Goal: Task Accomplishment & Management: Complete application form

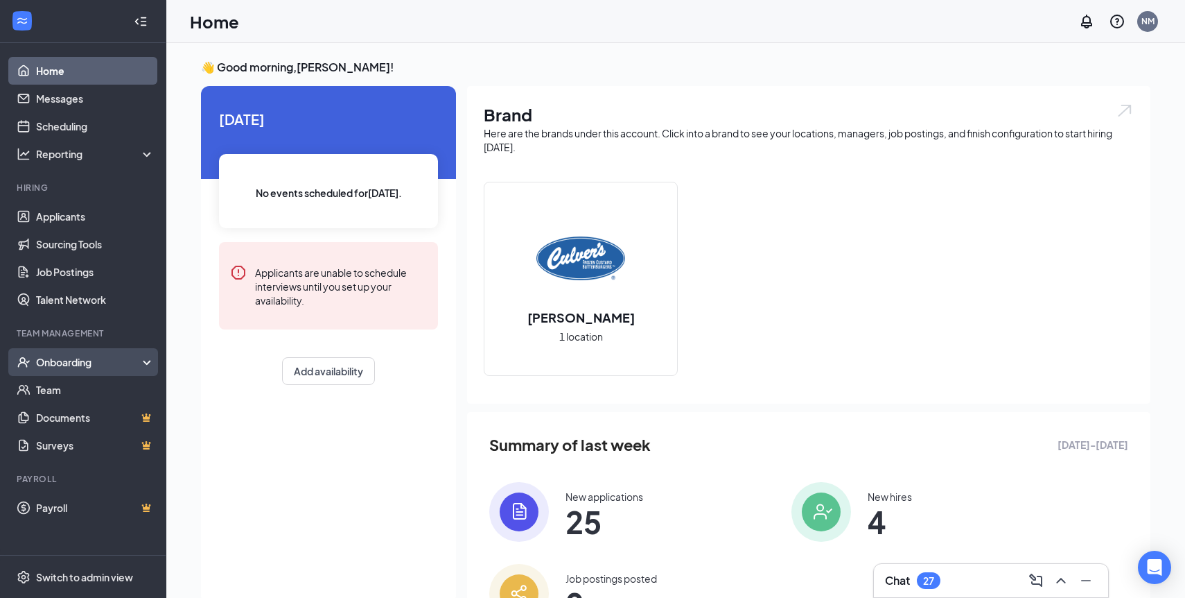
click at [80, 367] on div "Onboarding" at bounding box center [89, 362] width 107 height 14
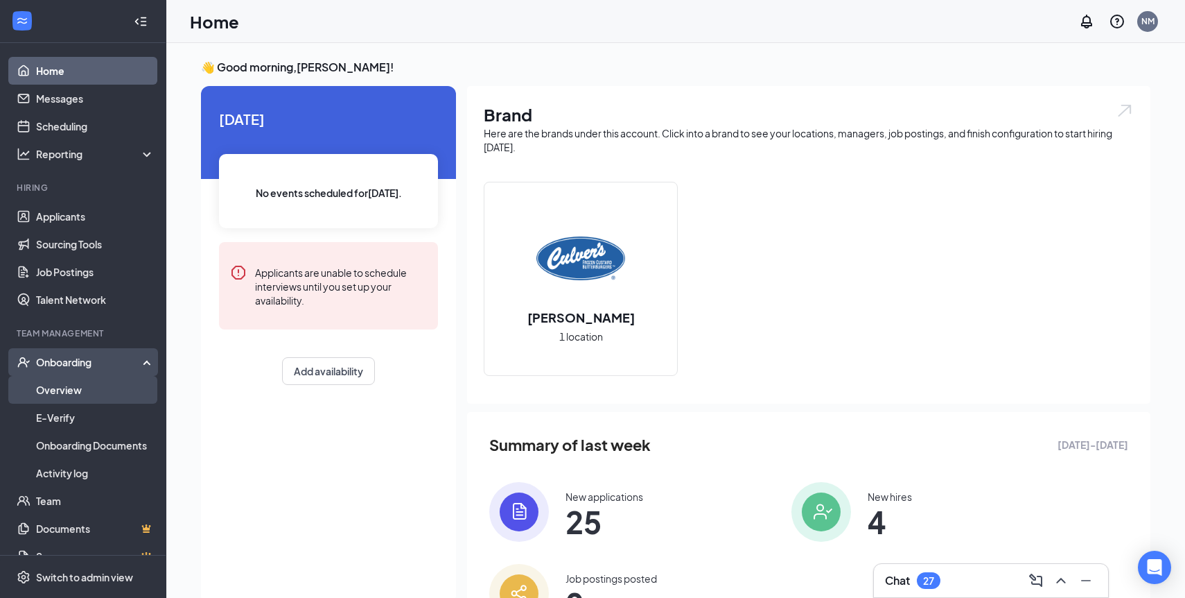
click at [67, 387] on link "Overview" at bounding box center [95, 390] width 119 height 28
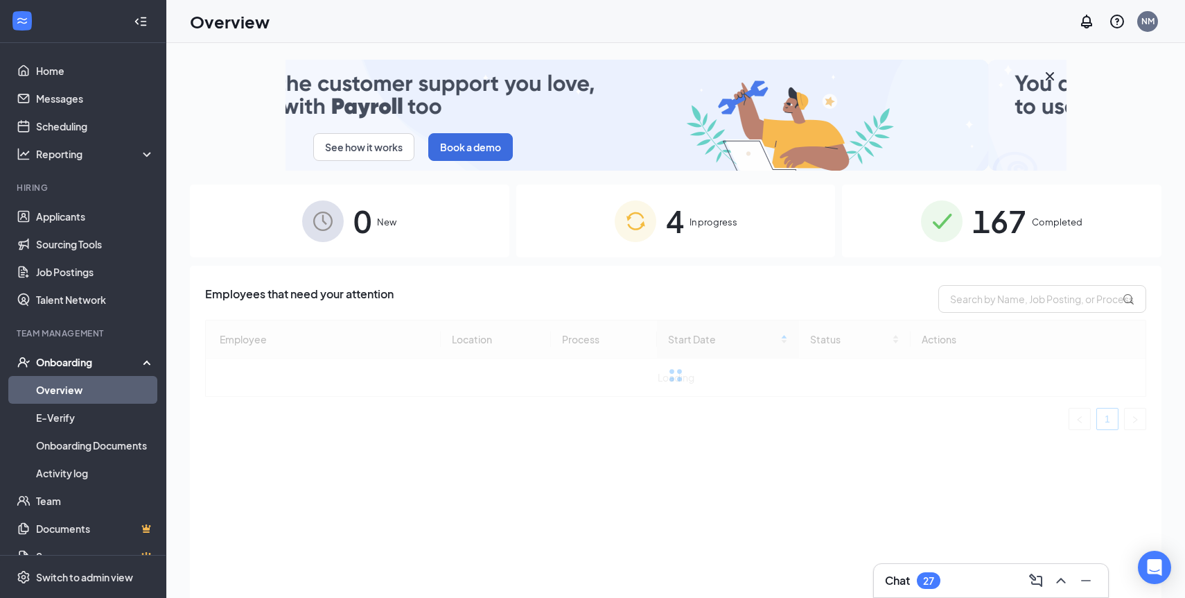
click at [686, 212] on div "4 In progress" at bounding box center [676, 220] width 320 height 73
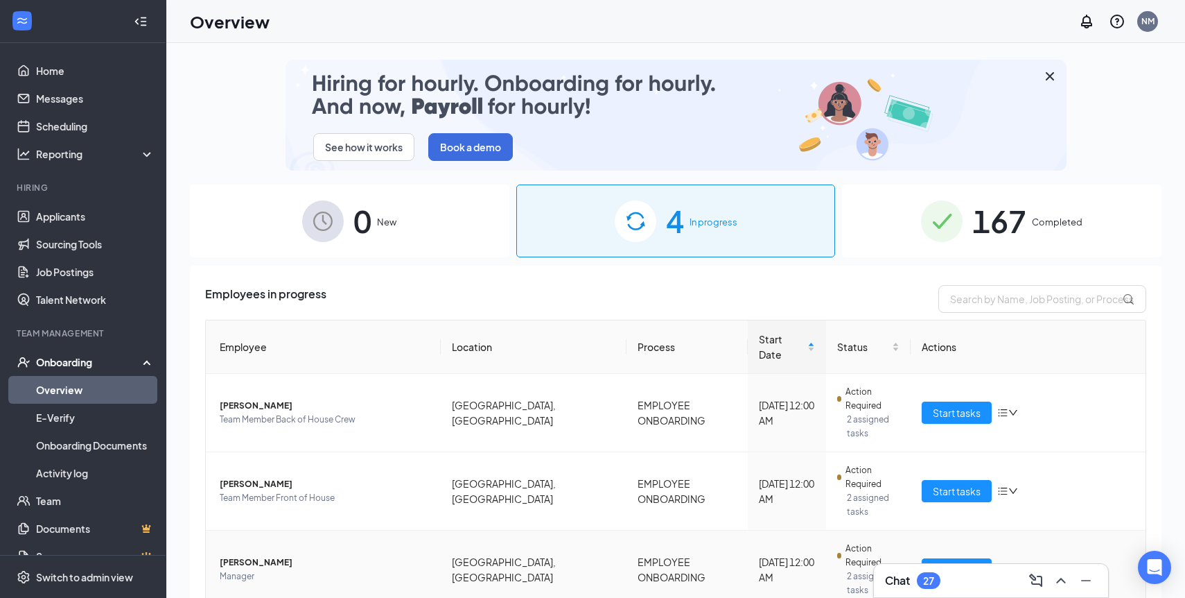
scroll to position [11, 0]
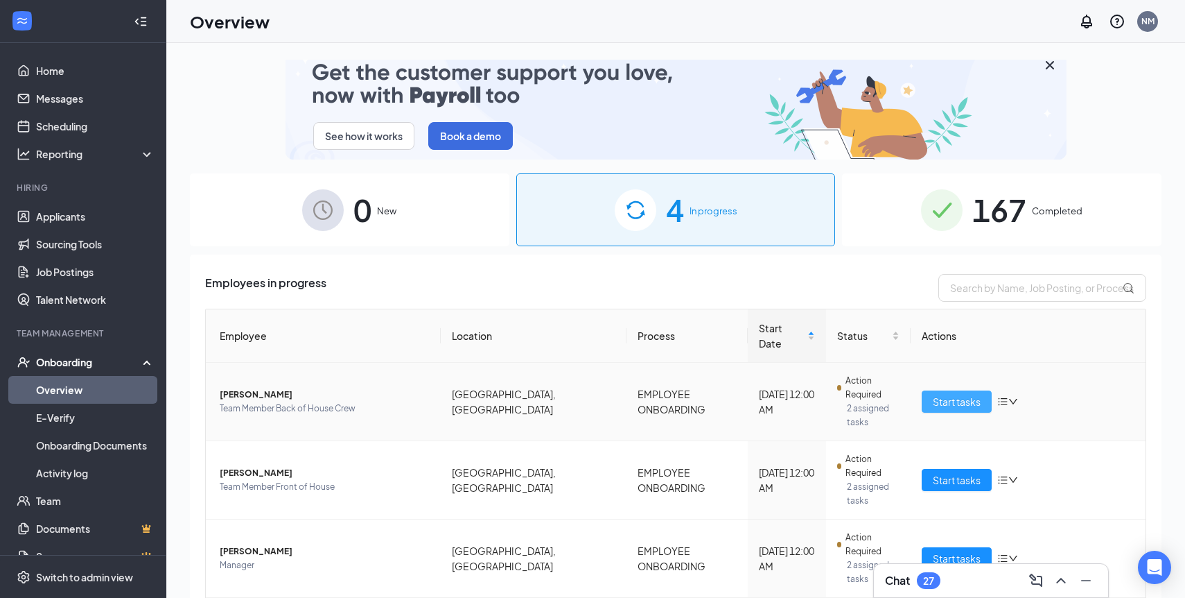
click at [969, 394] on span "Start tasks" at bounding box center [957, 401] width 48 height 15
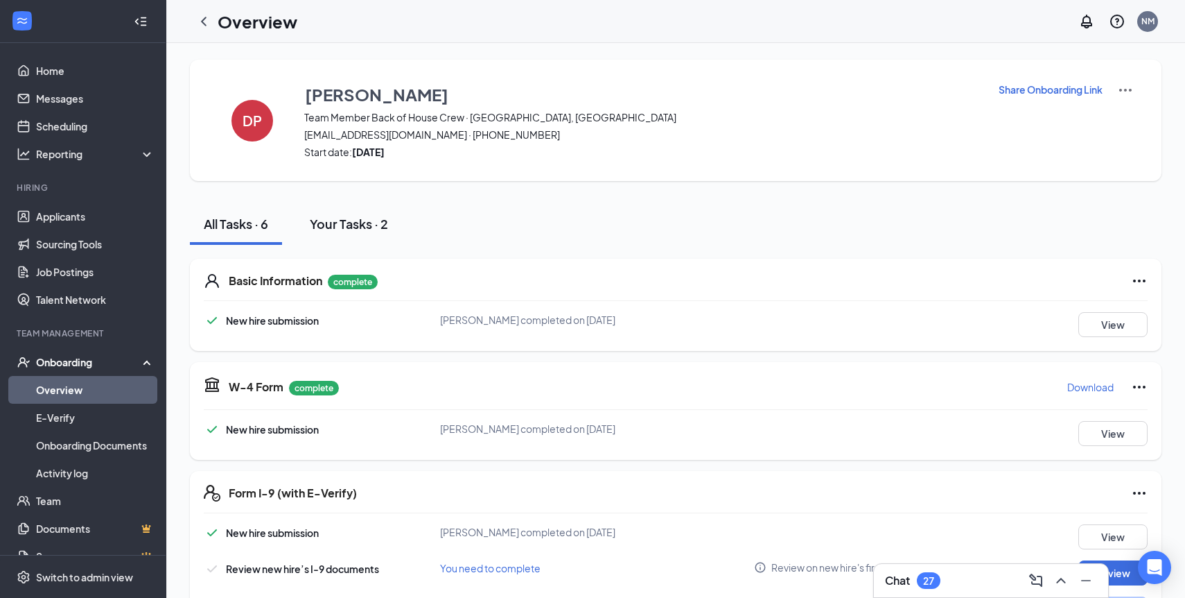
click at [358, 229] on div "Your Tasks · 2" at bounding box center [349, 223] width 78 height 17
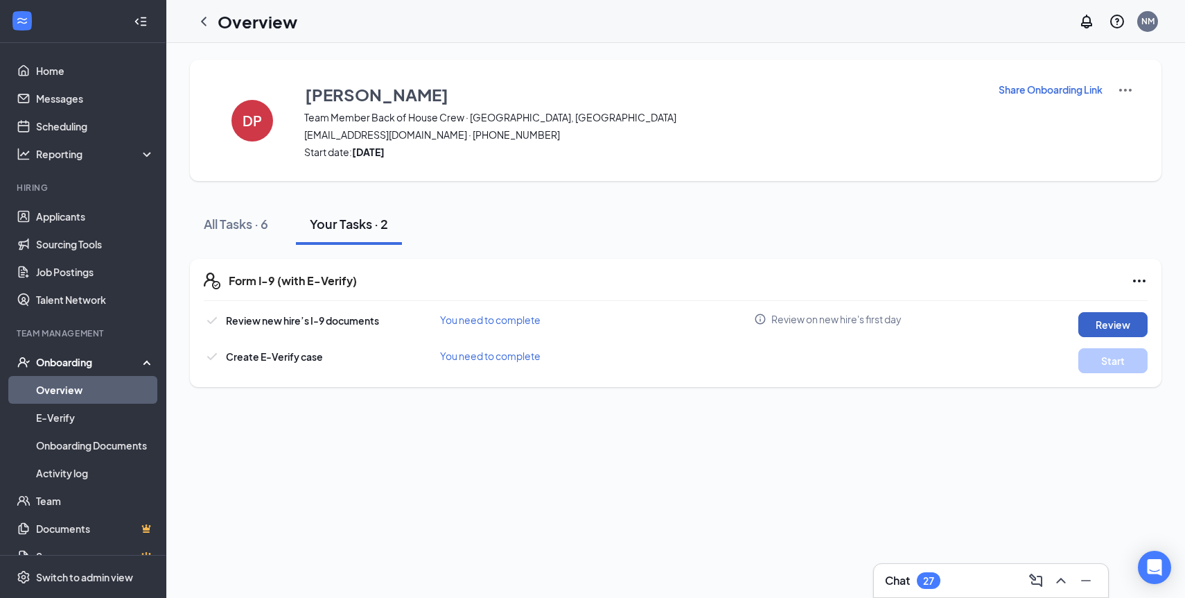
click at [1106, 322] on button "Review" at bounding box center [1113, 324] width 69 height 25
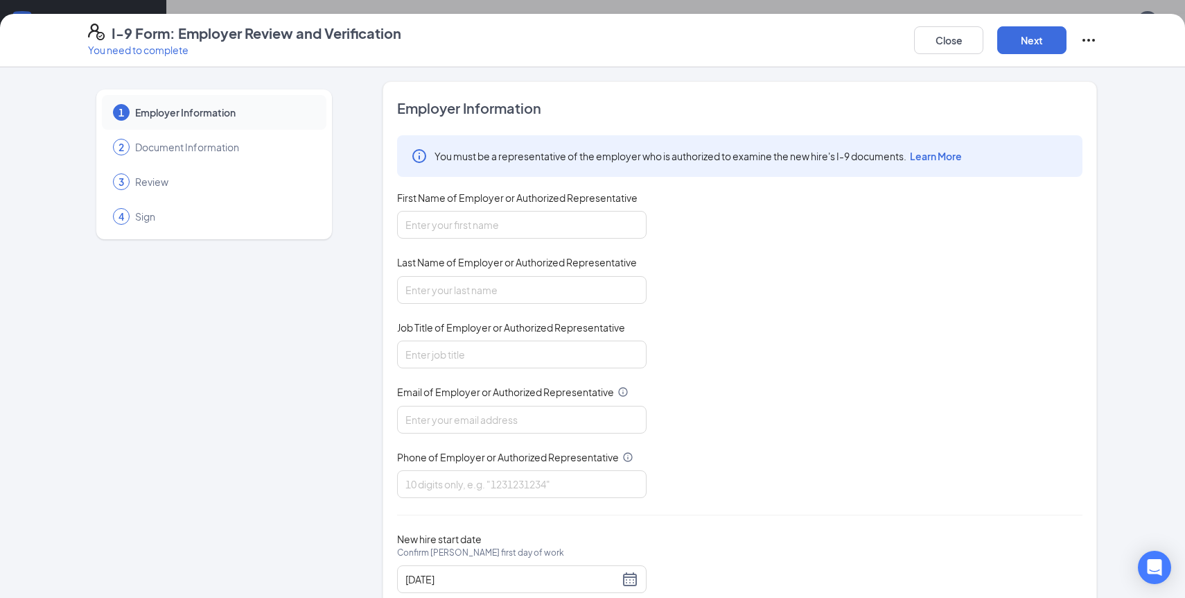
click at [485, 210] on div "First Name of Employer or Authorized Representative" at bounding box center [522, 201] width 250 height 20
click at [472, 222] on input "First Name of Employer or Authorized Representative" at bounding box center [522, 225] width 250 height 28
type input "[PERSON_NAME]"
click at [469, 286] on input "Last Name of Employer or Authorized Representative" at bounding box center [522, 290] width 250 height 28
type input "[PERSON_NAME]"
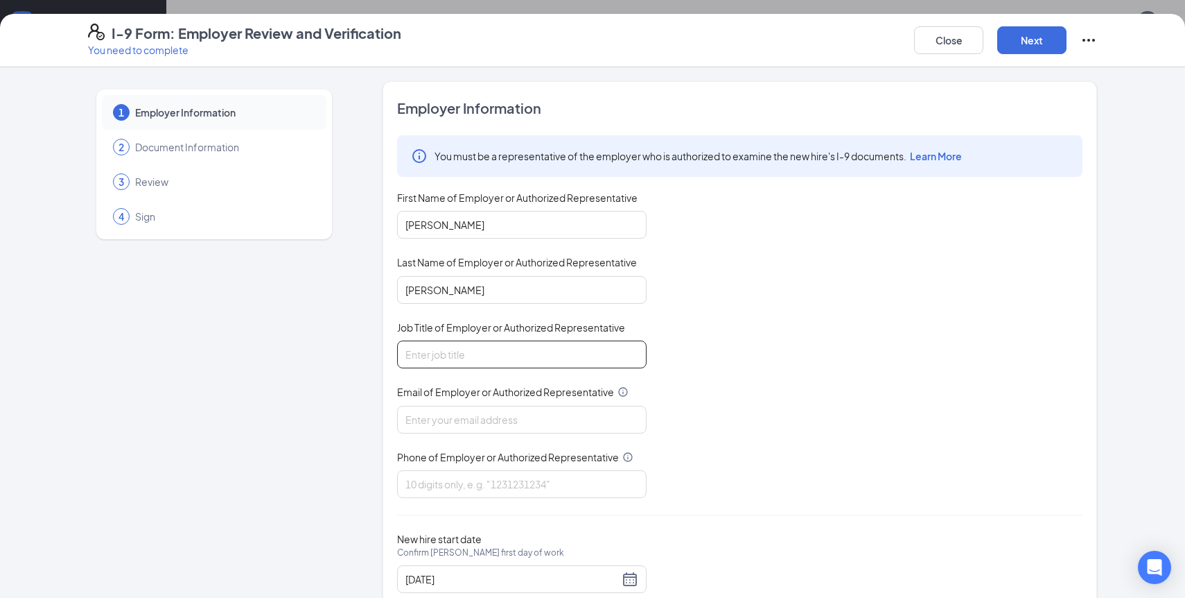
click at [451, 347] on input "Job Title of Employer or Authorized Representative" at bounding box center [522, 354] width 250 height 28
type input "General Manager"
click at [469, 419] on input "Email of Employer or Authorized Representative" at bounding box center [522, 420] width 250 height 28
type input "[EMAIL_ADDRESS][DOMAIN_NAME]"
click at [473, 476] on input "Phone of Employer or Authorized Representative" at bounding box center [522, 484] width 250 height 28
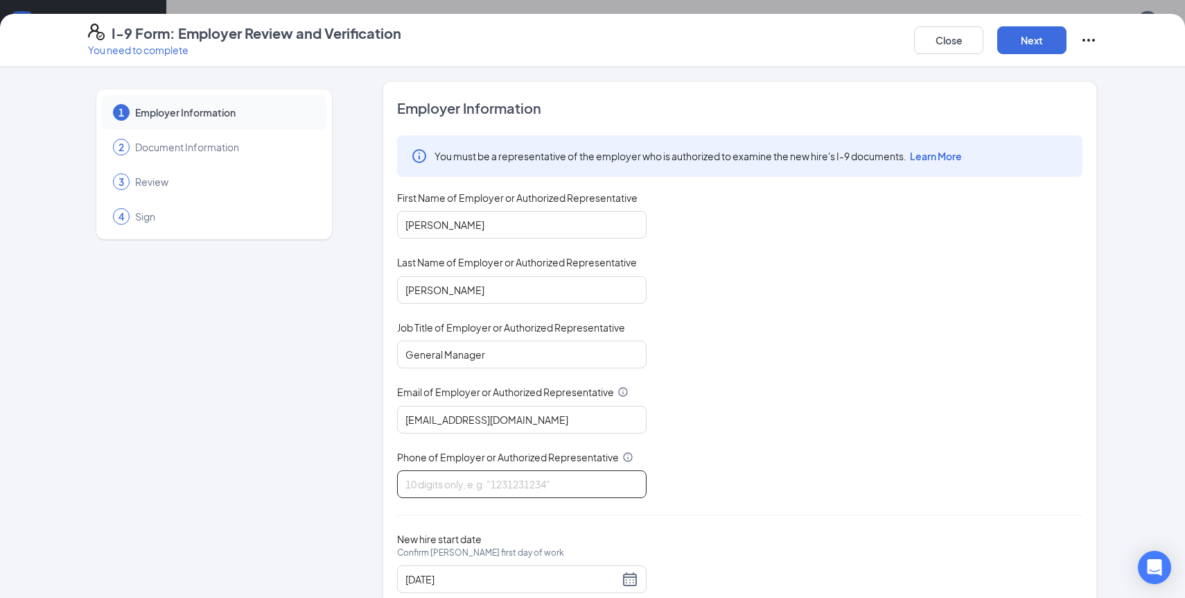
type input "4074489195"
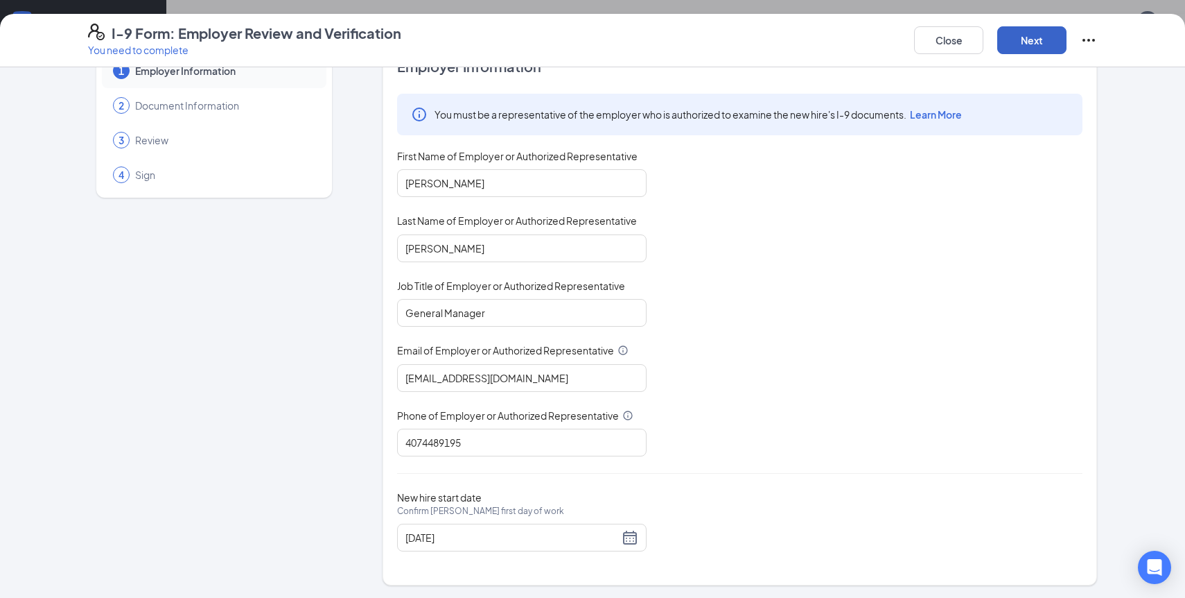
click at [1041, 44] on button "Next" at bounding box center [1032, 40] width 69 height 28
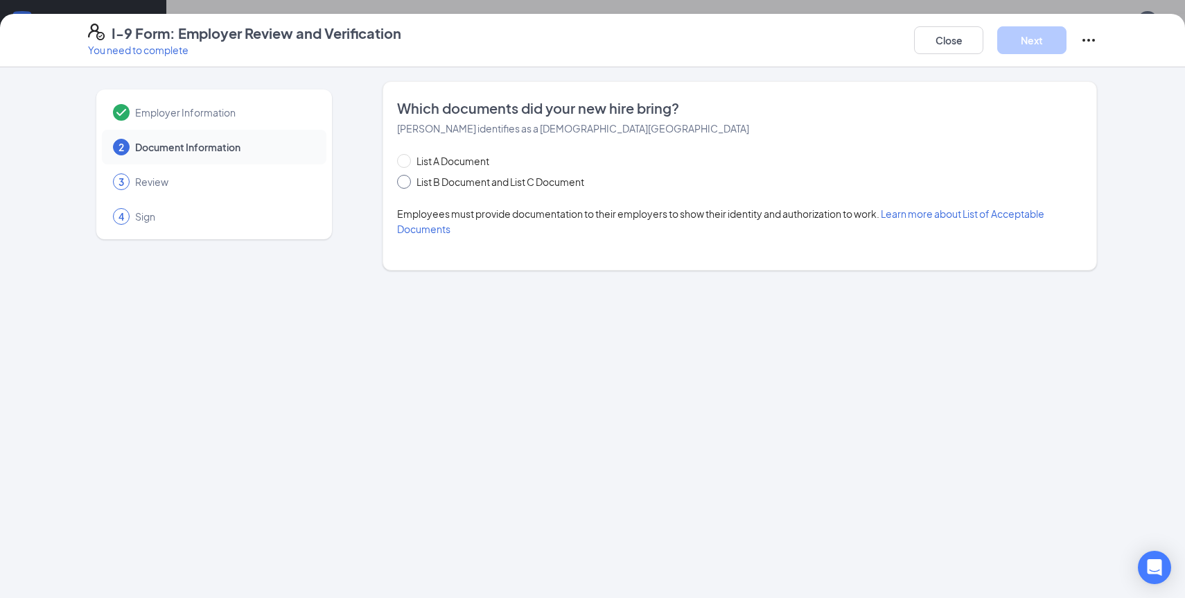
click at [446, 182] on span "List B Document and List C Document" at bounding box center [500, 181] width 179 height 15
click at [407, 182] on input "List B Document and List C Document" at bounding box center [402, 180] width 10 height 10
radio input "true"
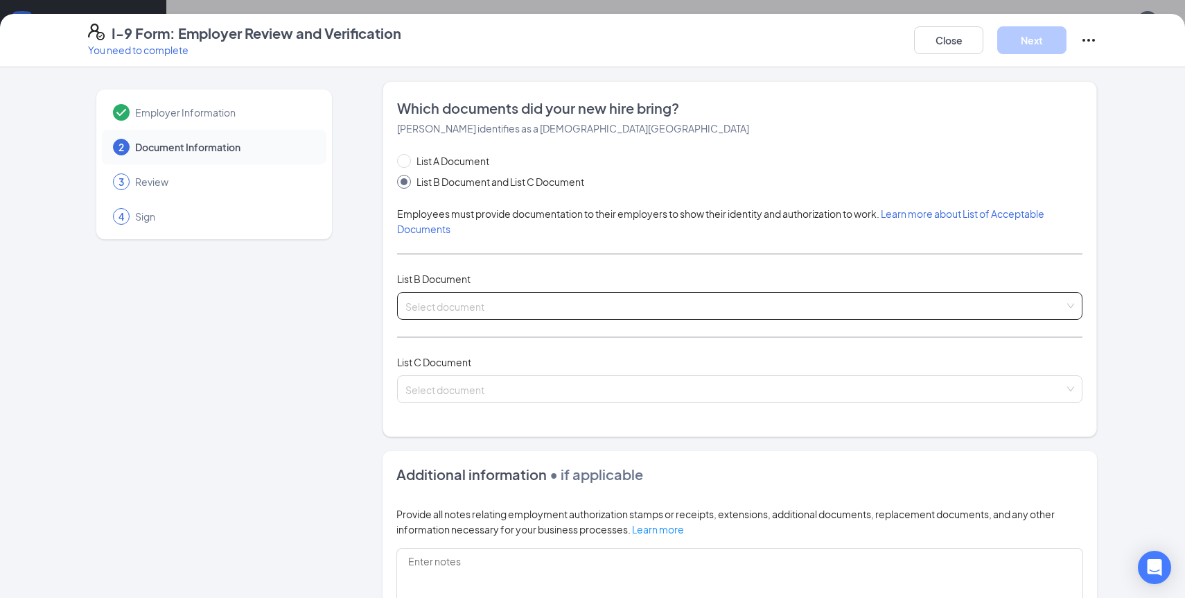
click at [442, 308] on input "search" at bounding box center [735, 303] width 659 height 21
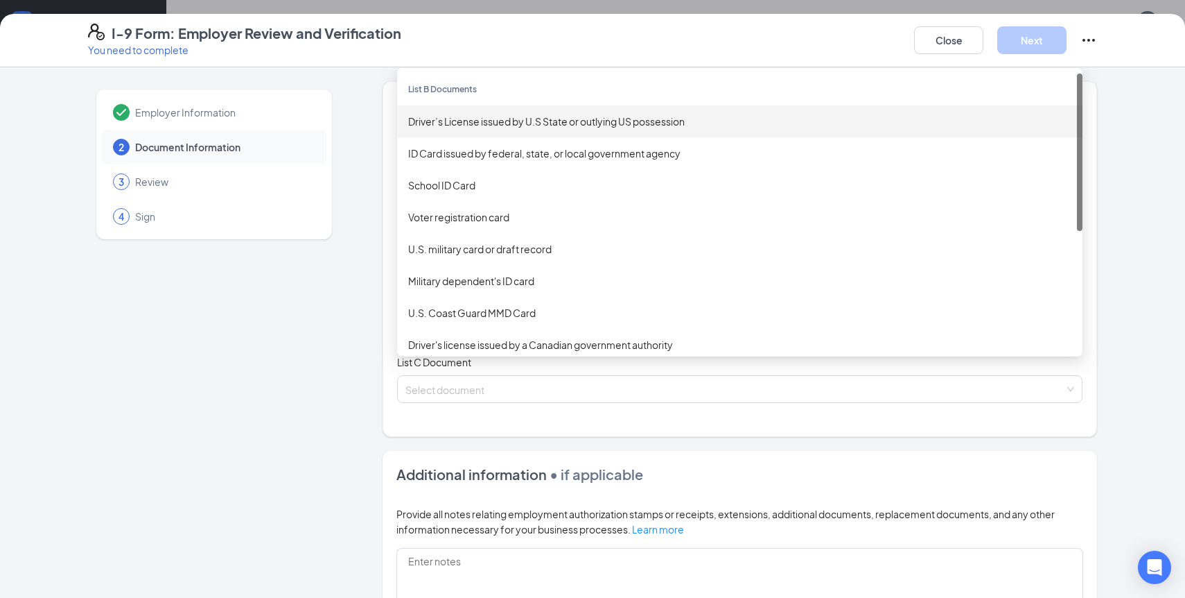
click at [521, 125] on div "Driver’s License issued by U.S State or outlying US possession" at bounding box center [739, 121] width 663 height 15
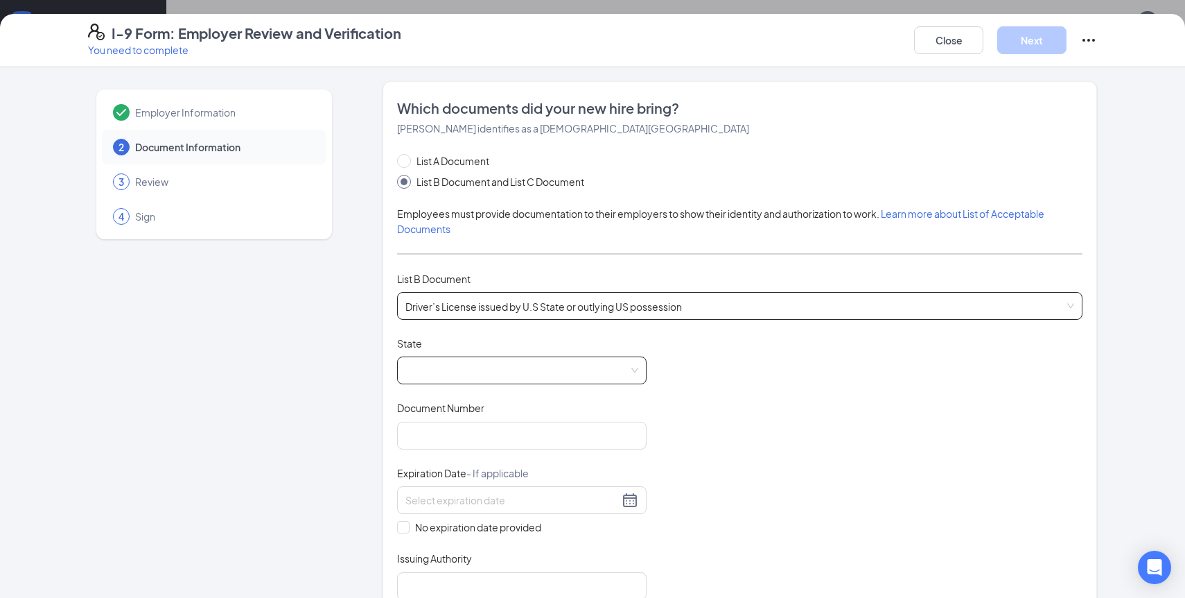
click at [468, 360] on span at bounding box center [522, 370] width 233 height 26
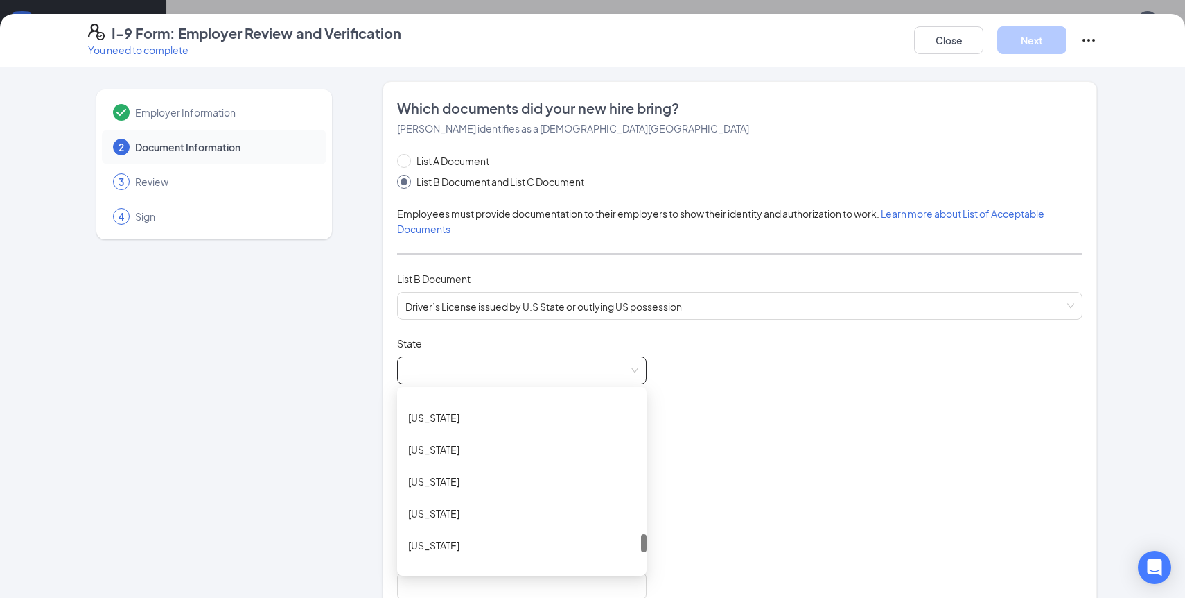
scroll to position [1371, 0]
click at [470, 442] on div "[US_STATE]" at bounding box center [521, 440] width 227 height 15
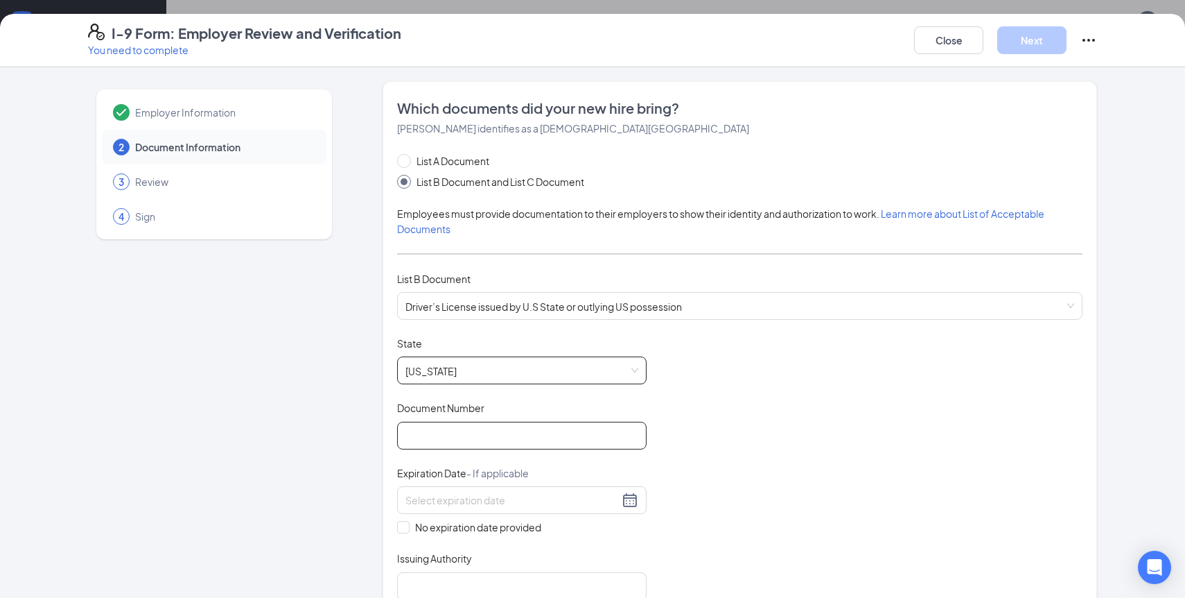
click at [581, 435] on input "Document Number" at bounding box center [522, 435] width 250 height 28
type input "106695095"
click at [533, 502] on input at bounding box center [513, 499] width 214 height 15
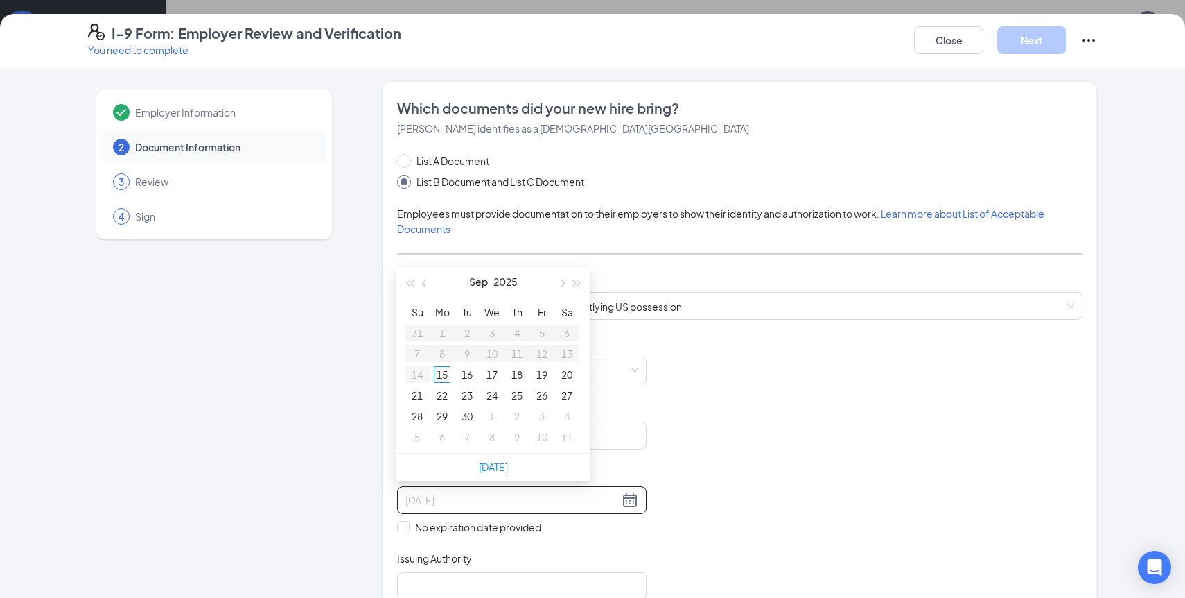
type input "[DATE]"
click at [504, 284] on button "2025" at bounding box center [506, 282] width 24 height 28
type input "[DATE]"
click at [576, 284] on span "button" at bounding box center [577, 284] width 7 height 7
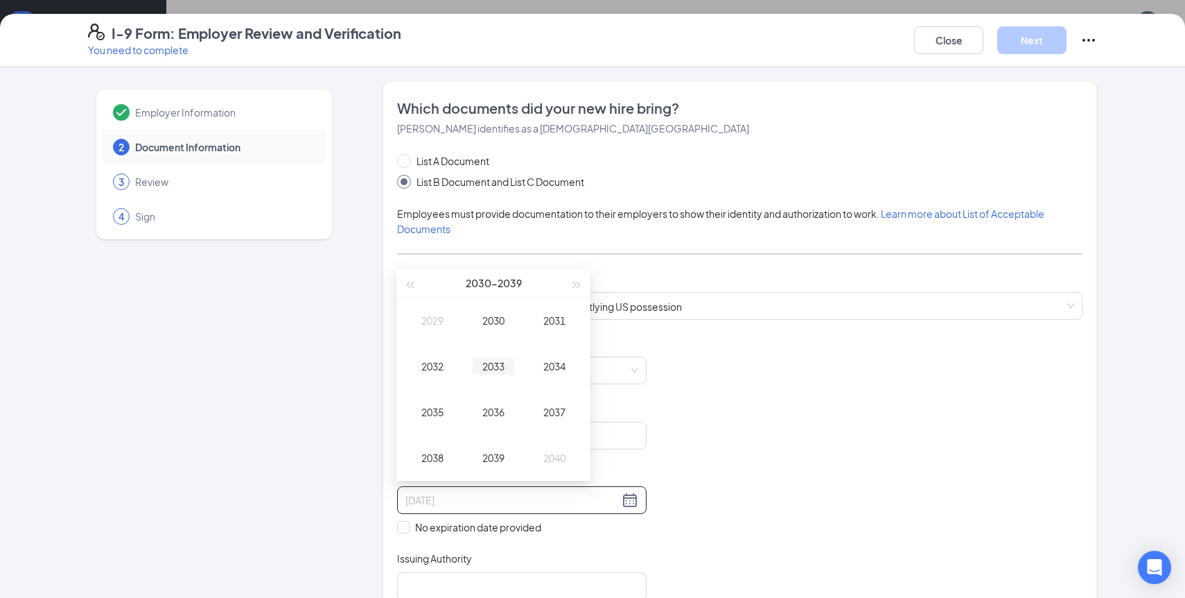
click at [491, 366] on div "2033" at bounding box center [494, 366] width 42 height 17
type input "[DATE]"
click at [439, 458] on div "Oct" at bounding box center [433, 457] width 42 height 17
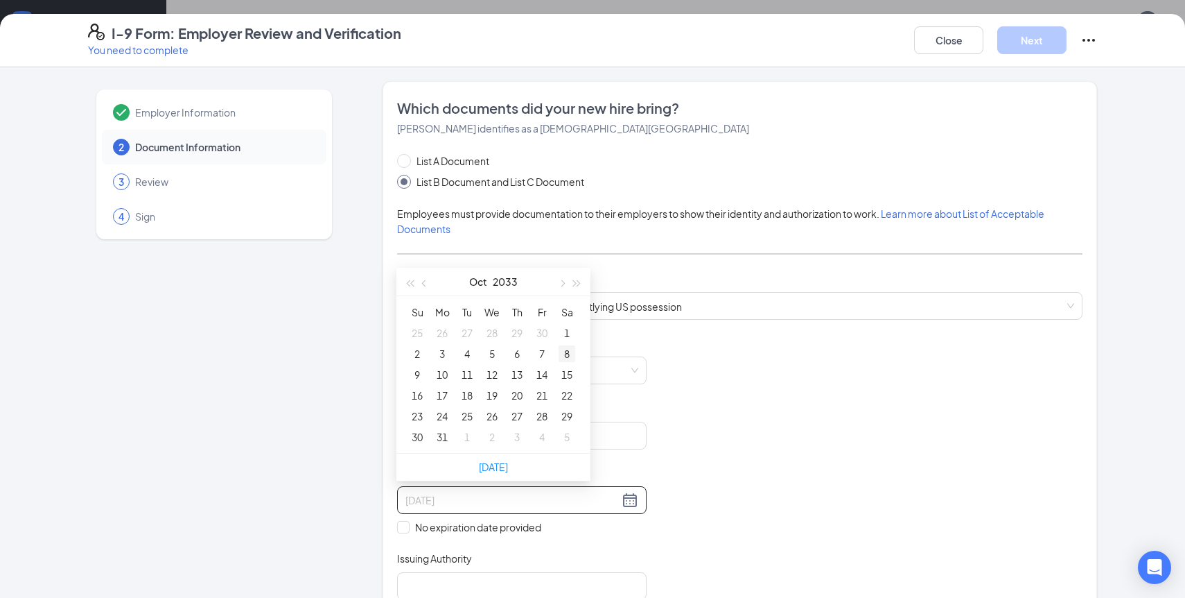
type input "[DATE]"
click at [564, 353] on div "8" at bounding box center [567, 353] width 17 height 17
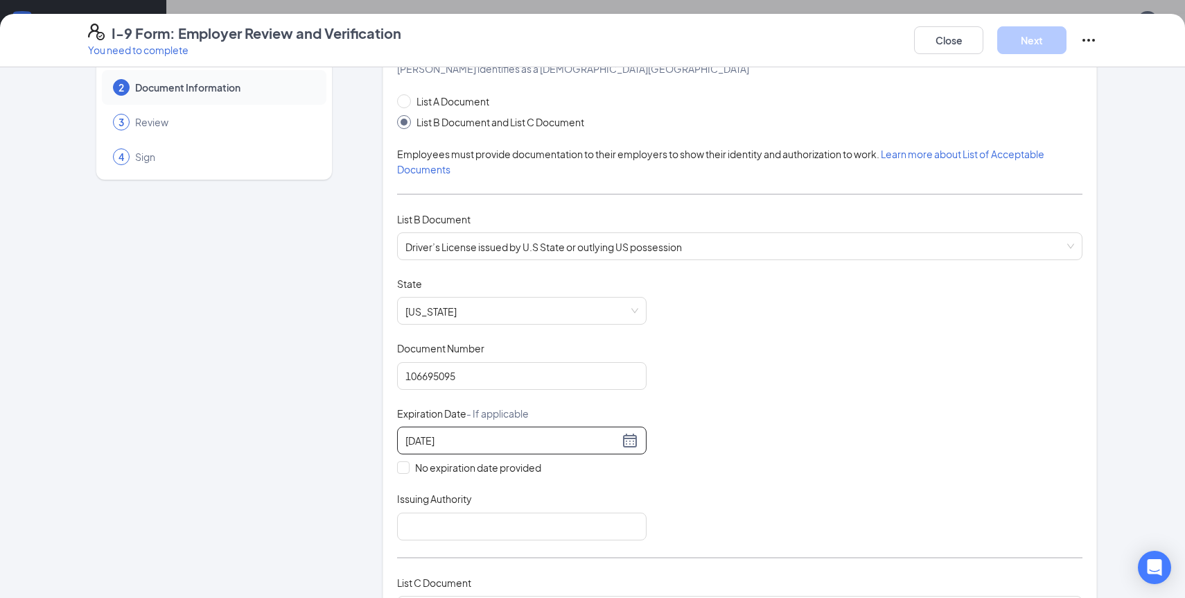
scroll to position [60, 0]
click at [438, 526] on input "Issuing Authority" at bounding box center [522, 526] width 250 height 28
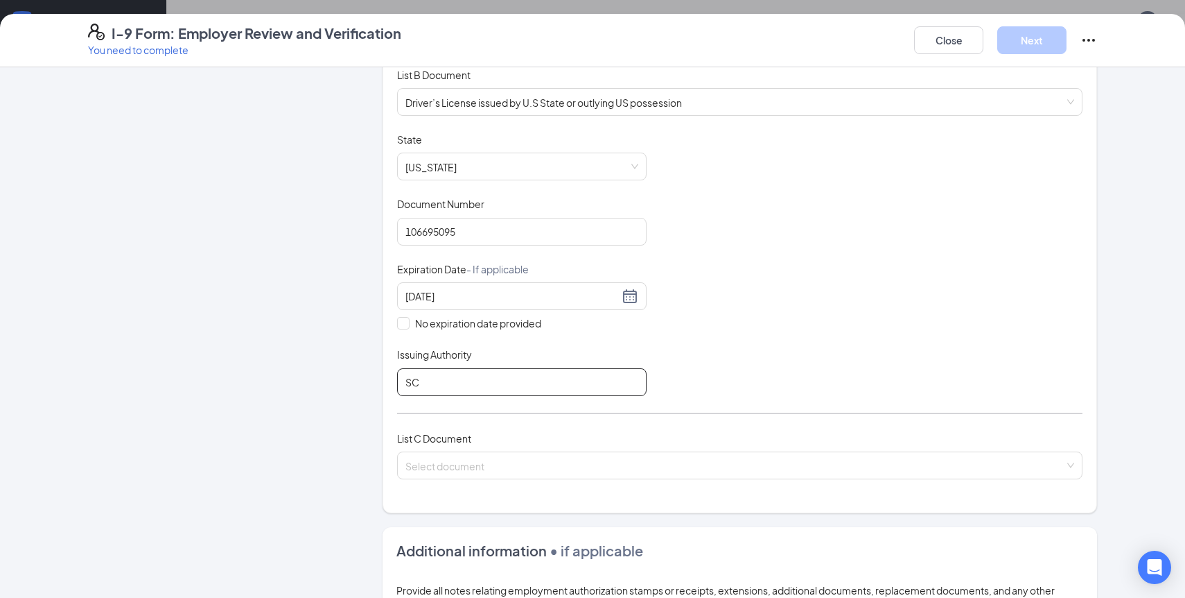
scroll to position [209, 0]
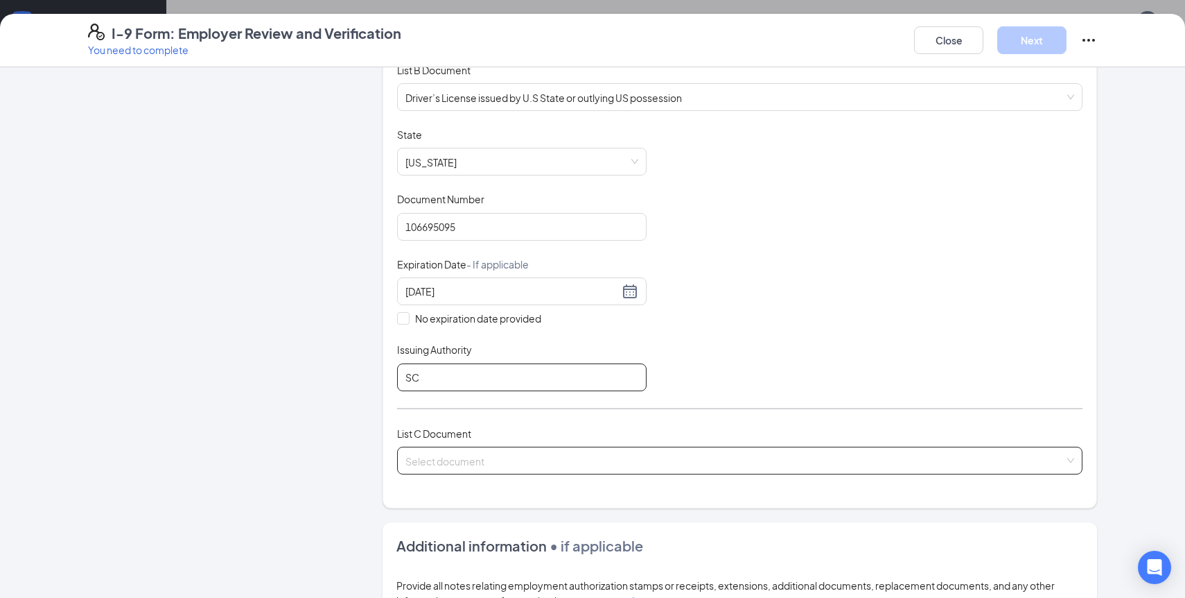
type input "SC"
click at [471, 449] on input "search" at bounding box center [735, 457] width 659 height 21
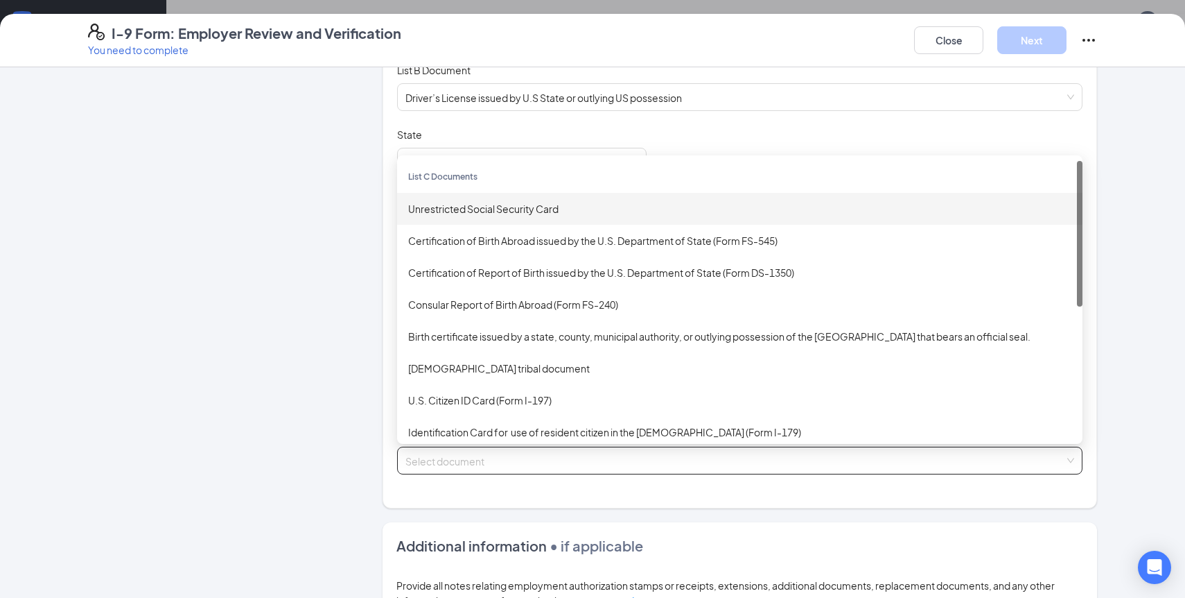
click at [454, 213] on div "Unrestricted Social Security Card" at bounding box center [739, 208] width 663 height 15
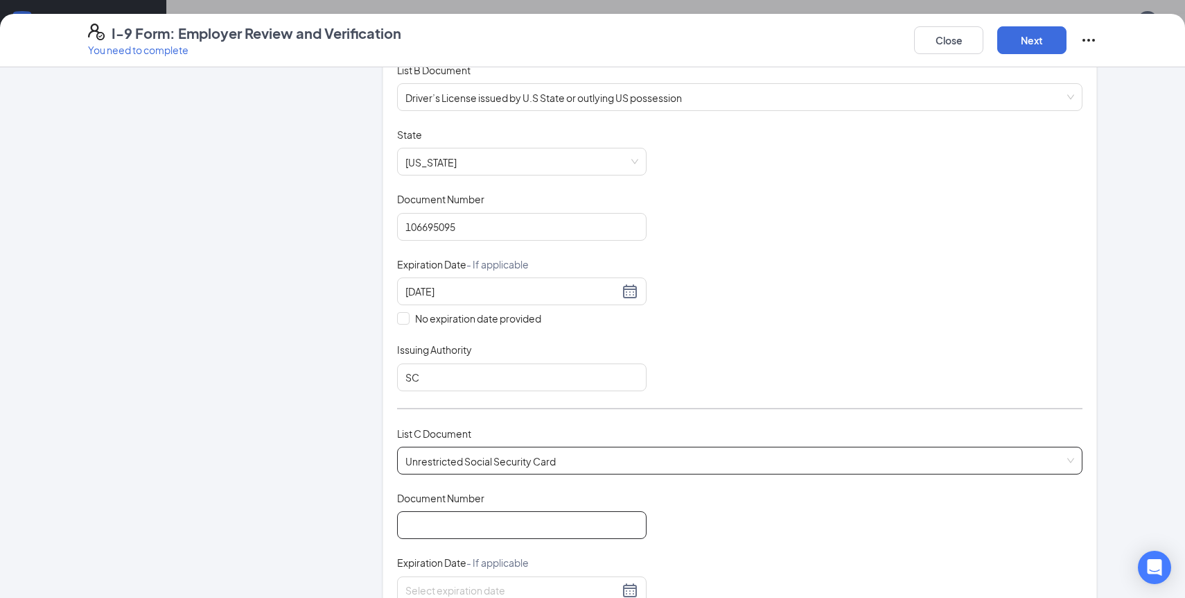
click at [433, 513] on input "Document Number" at bounding box center [522, 525] width 250 height 28
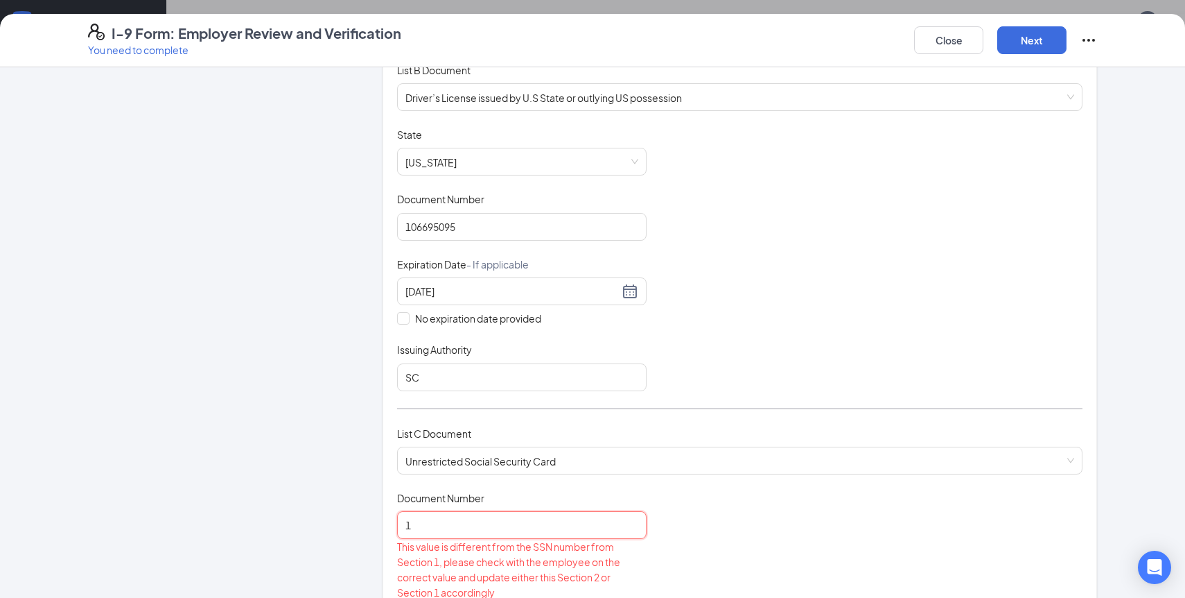
click at [433, 513] on input "1" at bounding box center [522, 525] width 250 height 28
click at [451, 515] on input "317" at bounding box center [522, 525] width 250 height 28
click at [442, 531] on input "317" at bounding box center [522, 525] width 250 height 28
type input "3"
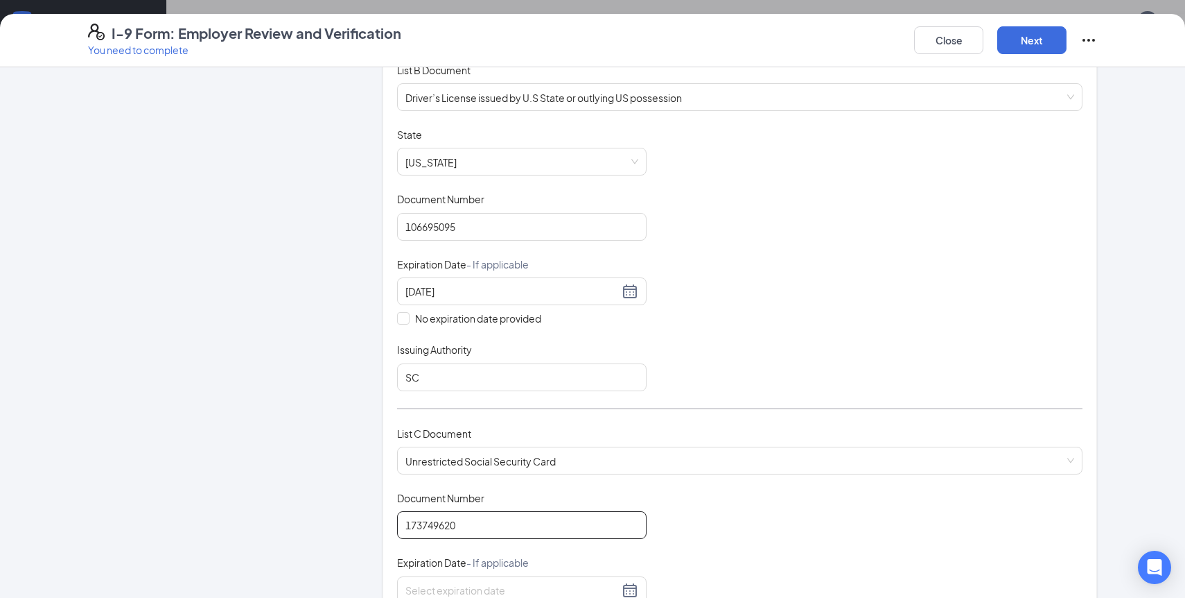
type input "173749620"
click at [347, 515] on div "Employer Information 2 Document Information 3 Review 4 Sign Which documents did…" at bounding box center [592, 473] width 1009 height 1203
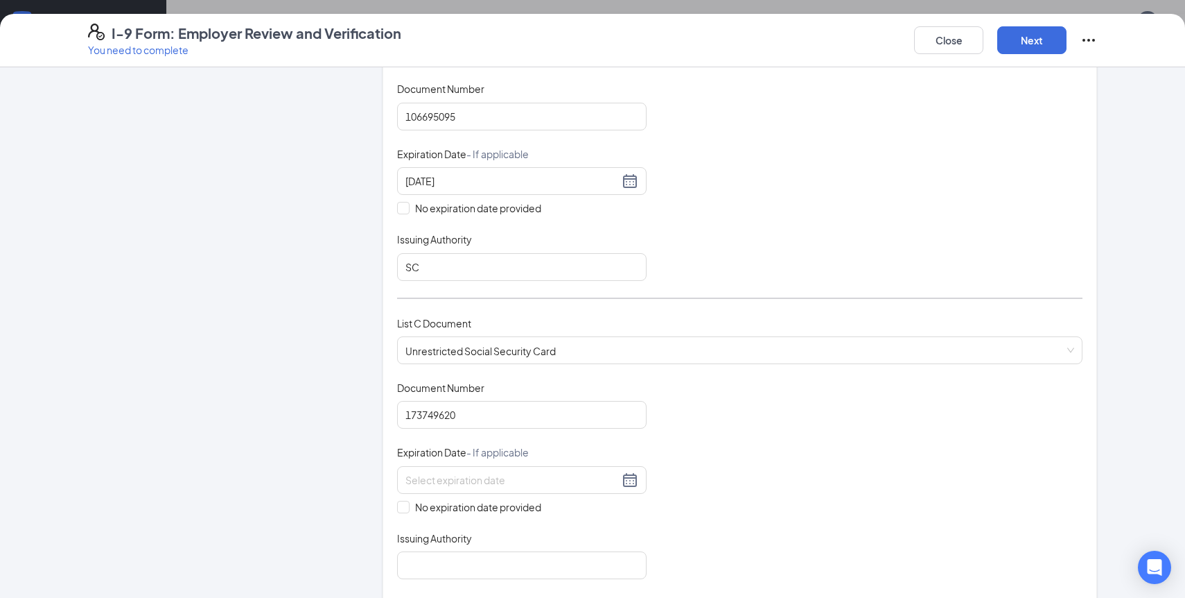
scroll to position [320, 0]
click at [471, 484] on div at bounding box center [522, 479] width 250 height 28
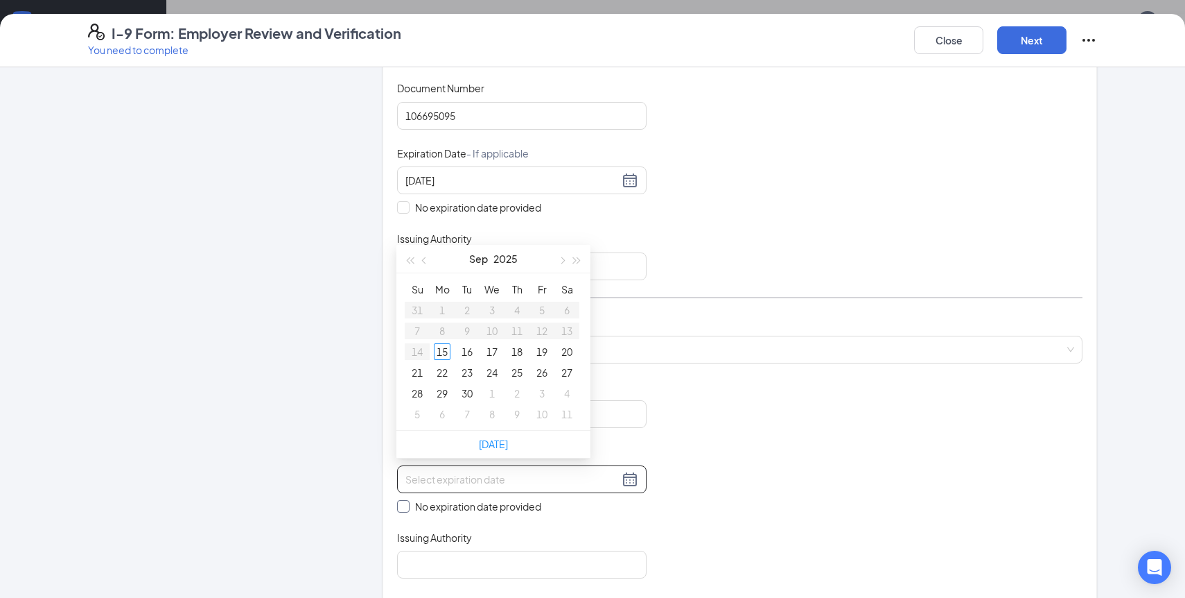
click at [407, 503] on span at bounding box center [403, 506] width 12 height 12
click at [407, 503] on input "No expiration date provided" at bounding box center [402, 505] width 10 height 10
checkbox input "true"
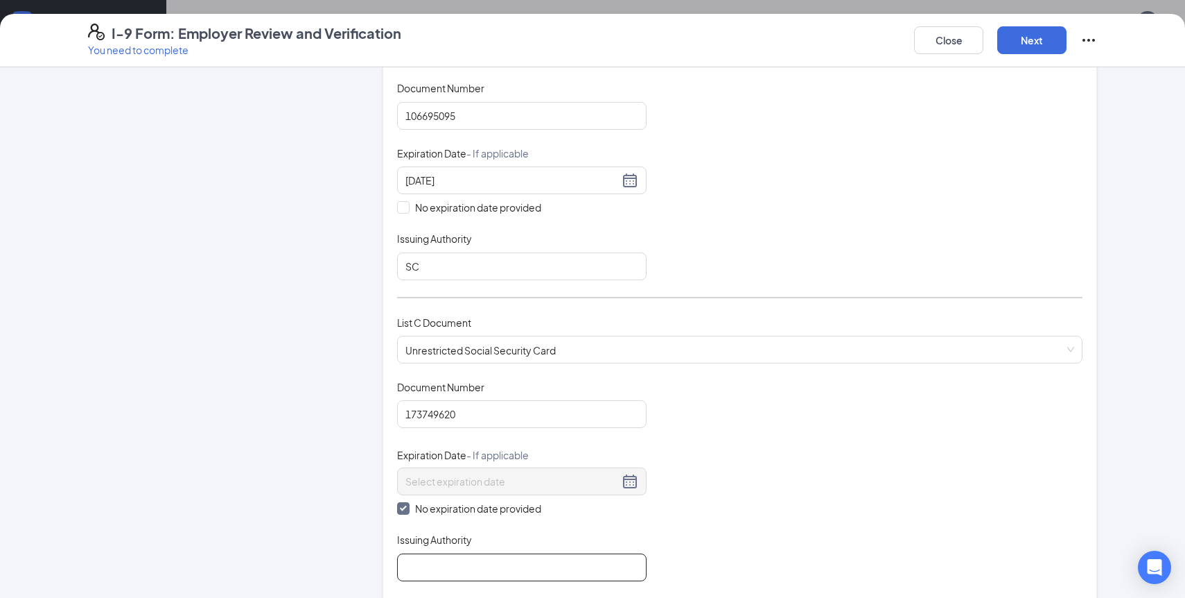
click at [428, 557] on input "Issuing Authority" at bounding box center [522, 567] width 250 height 28
type input "social security administration"
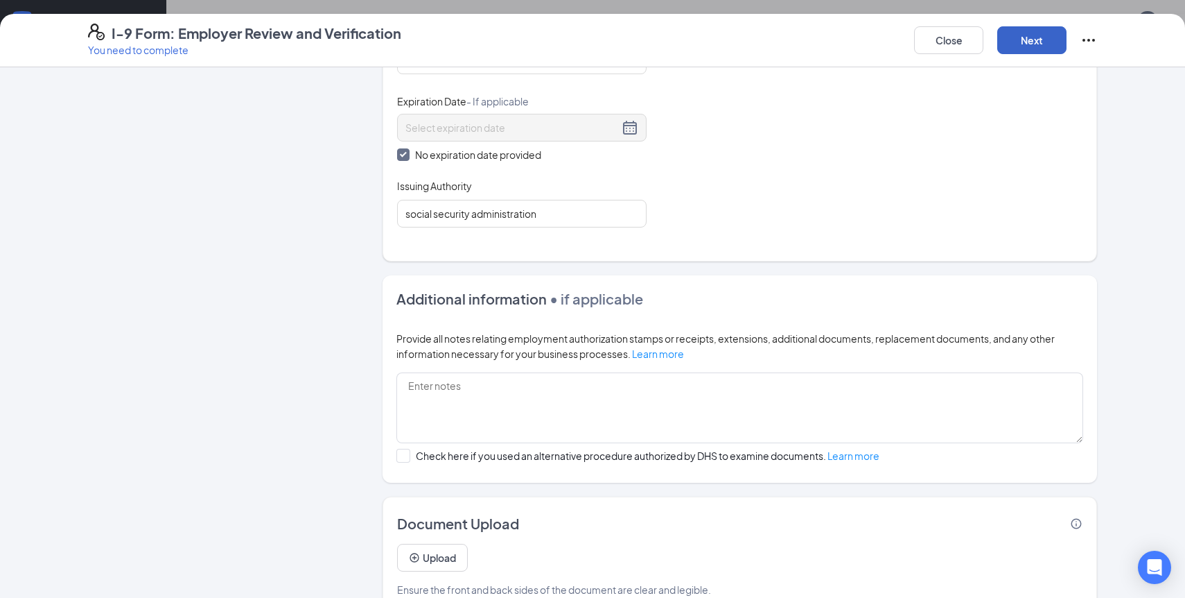
click at [1020, 39] on button "Next" at bounding box center [1032, 40] width 69 height 28
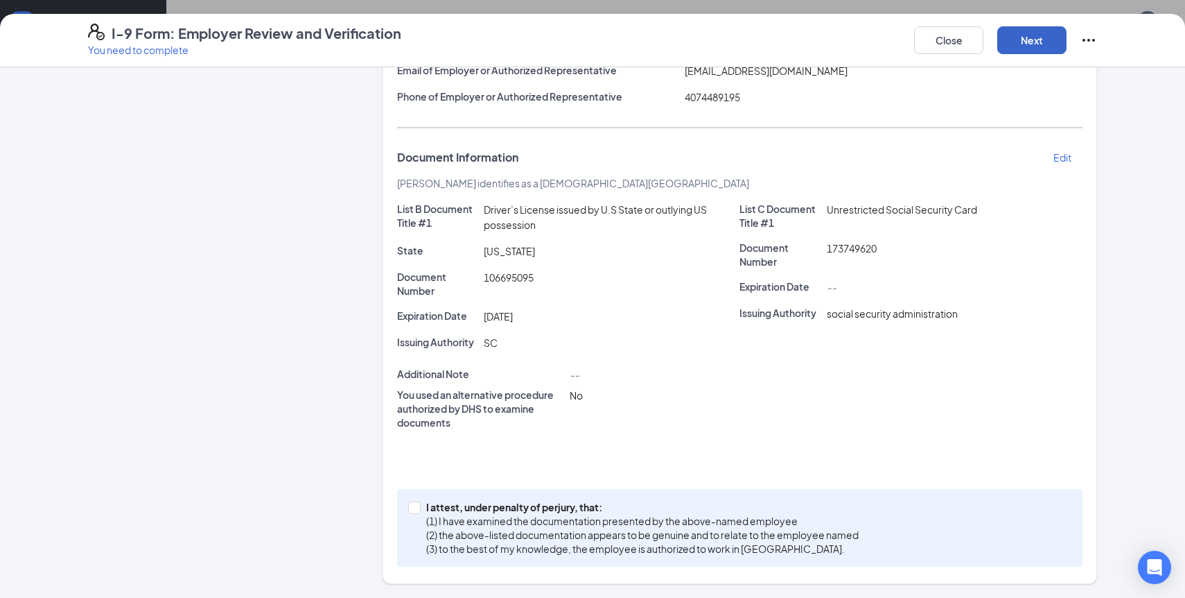
scroll to position [205, 0]
click at [418, 515] on label "I attest, under penalty of [PERSON_NAME], that: (1) I have examined the documen…" at bounding box center [636, 528] width 456 height 55
click at [418, 512] on input "I attest, under penalty of [PERSON_NAME], that: (1) I have examined the documen…" at bounding box center [413, 507] width 10 height 10
checkbox input "true"
click at [1029, 49] on button "Next" at bounding box center [1032, 40] width 69 height 28
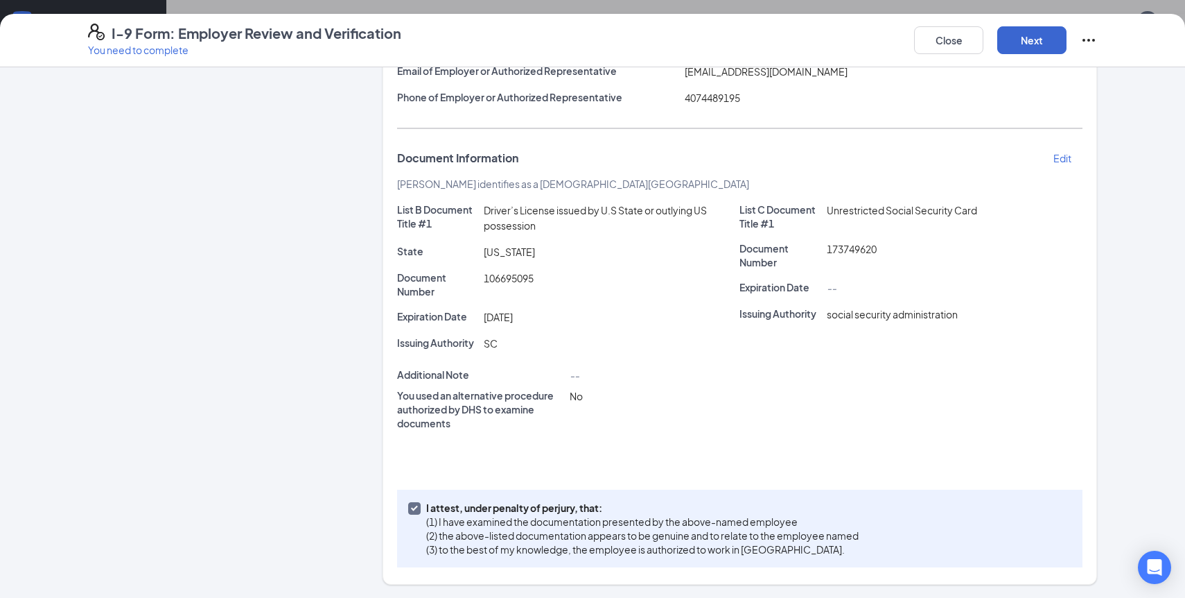
scroll to position [0, 0]
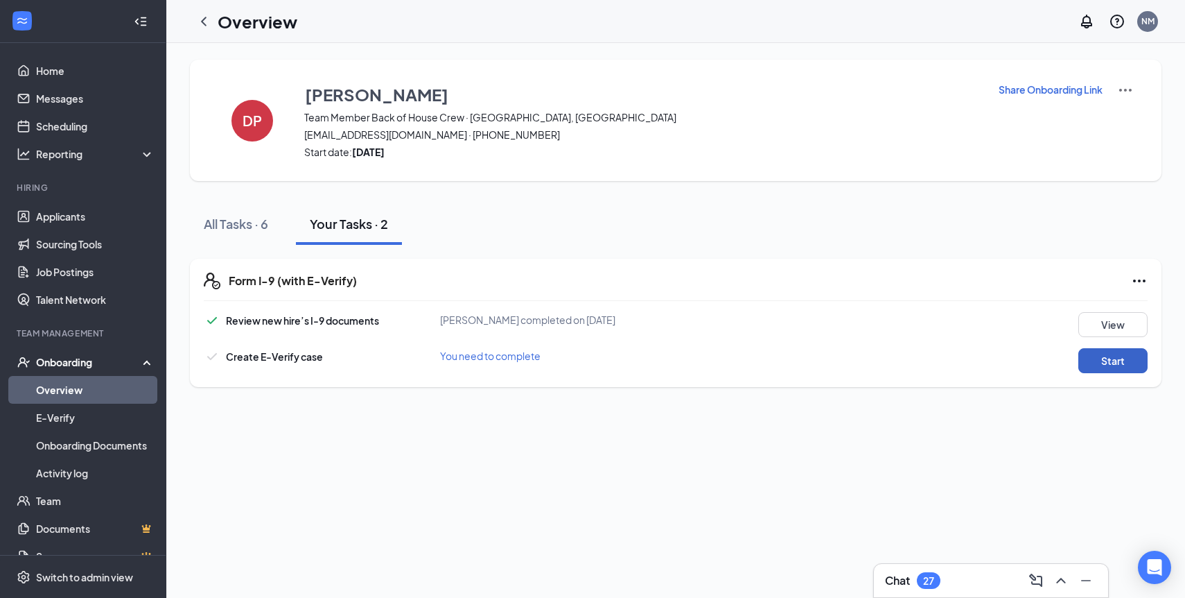
click at [1113, 365] on button "Start" at bounding box center [1113, 360] width 69 height 25
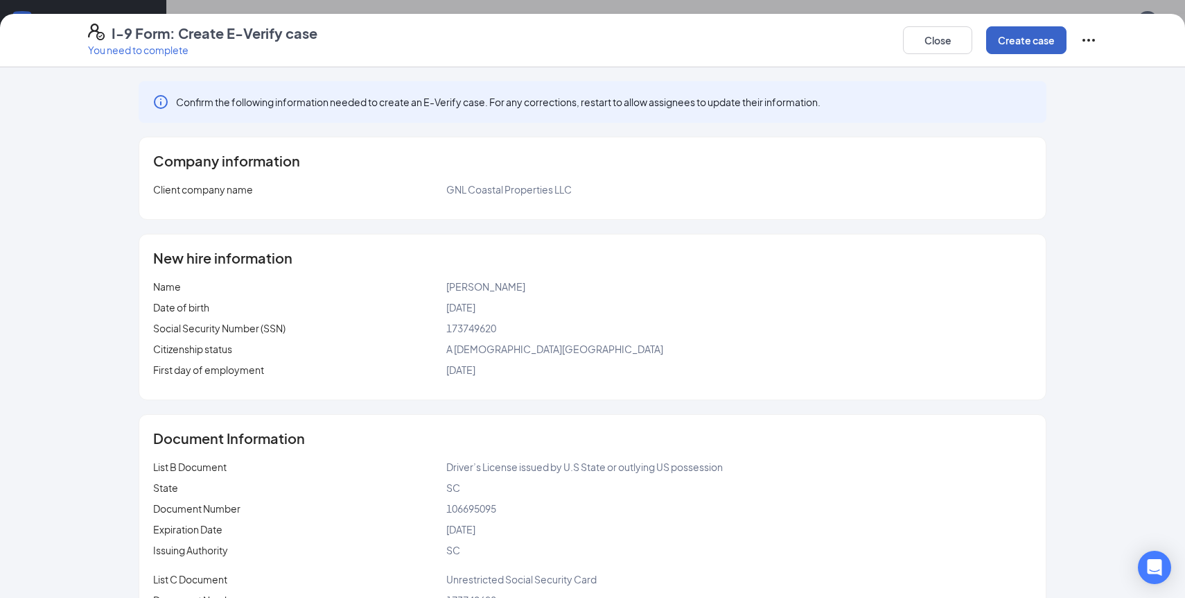
click at [1036, 46] on button "Create case" at bounding box center [1026, 40] width 80 height 28
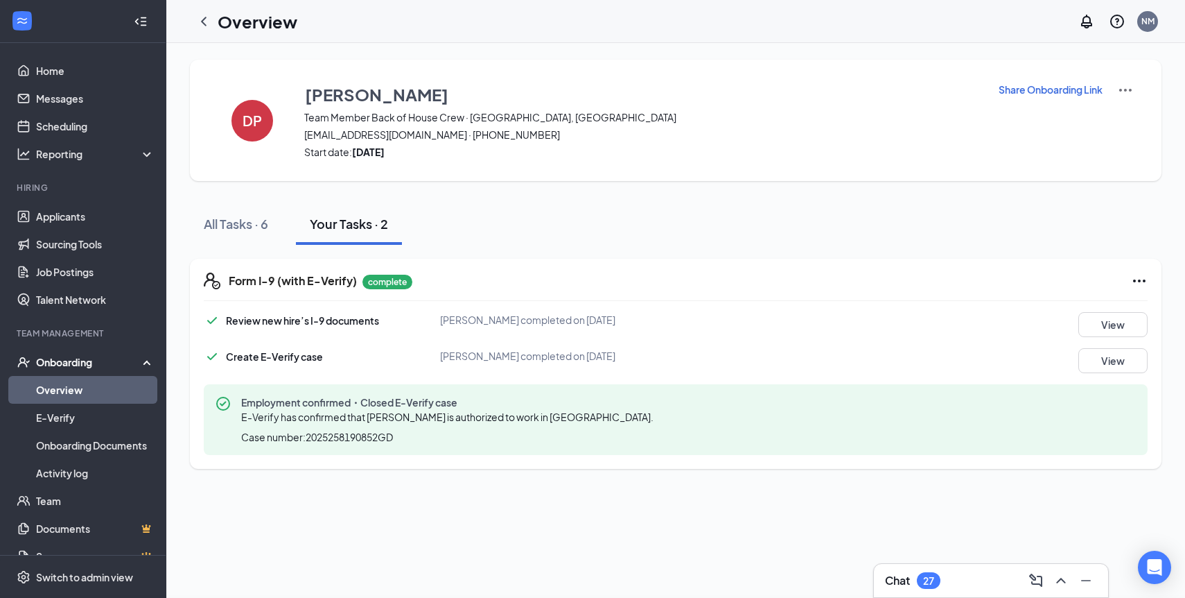
scroll to position [21, 0]
click at [205, 24] on icon "ChevronLeft" at bounding box center [204, 21] width 6 height 9
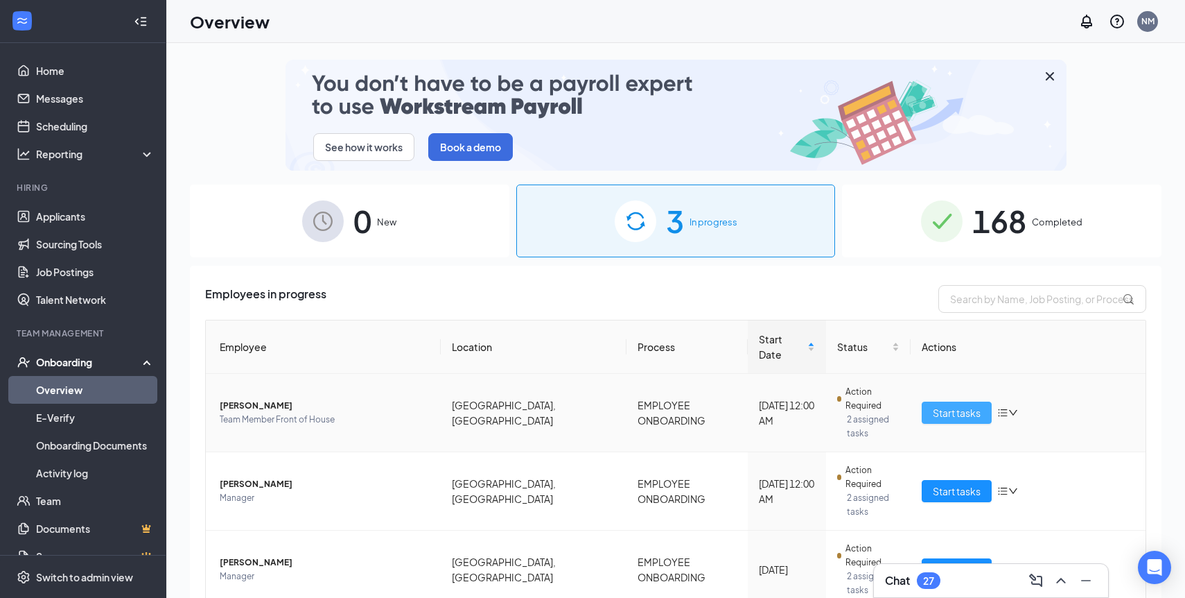
click at [974, 405] on span "Start tasks" at bounding box center [957, 412] width 48 height 15
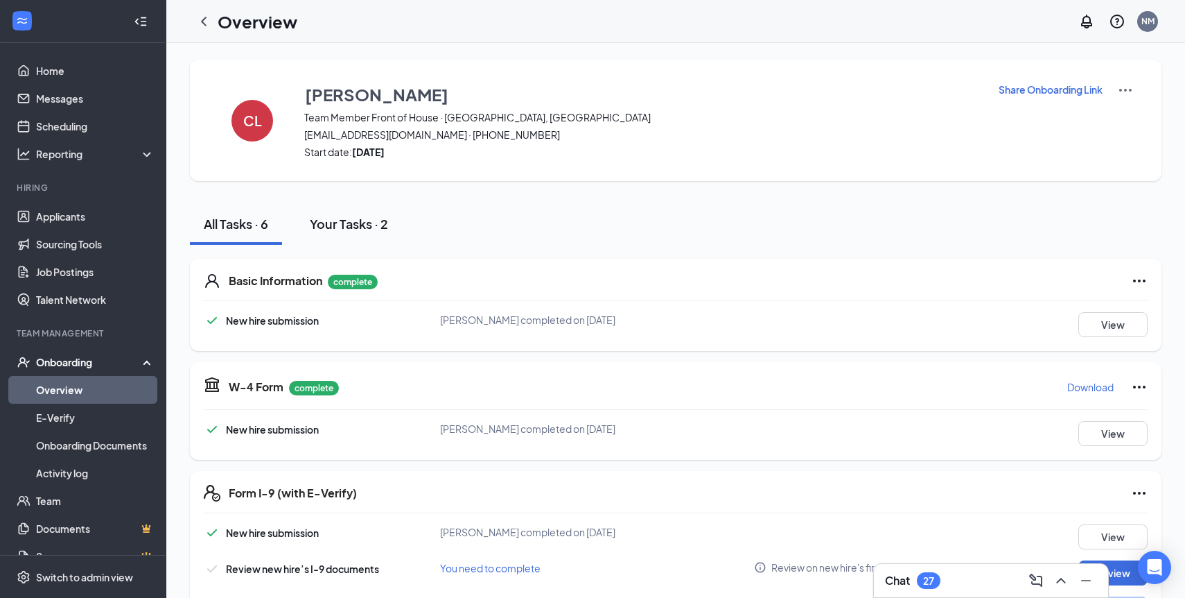
click at [350, 222] on div "Your Tasks · 2" at bounding box center [349, 223] width 78 height 17
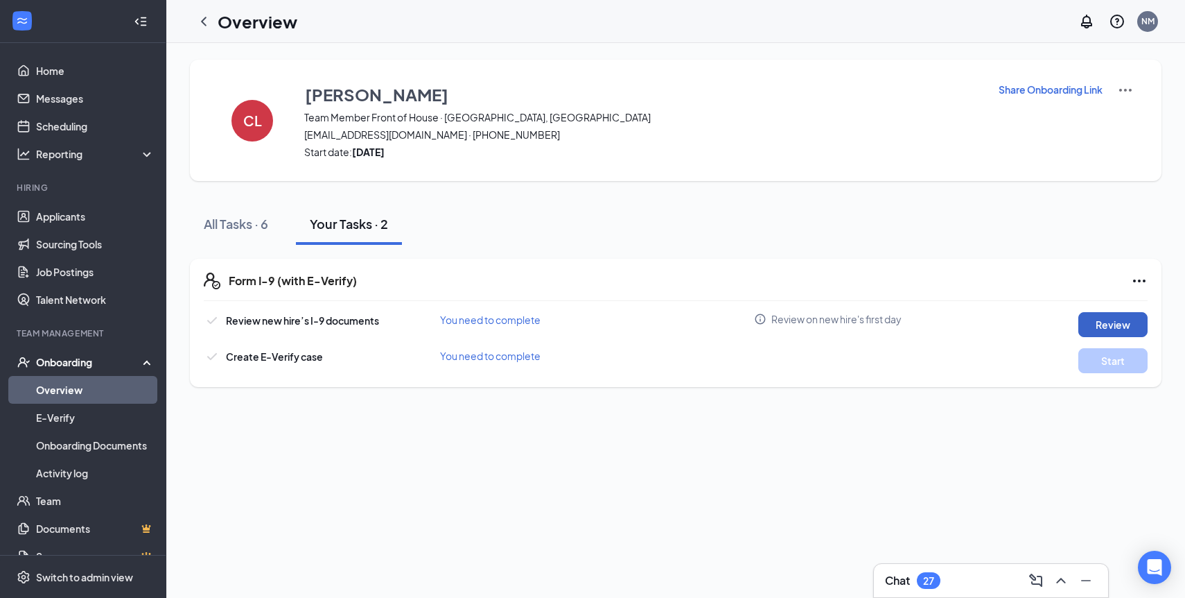
click at [1106, 327] on button "Review" at bounding box center [1113, 324] width 69 height 25
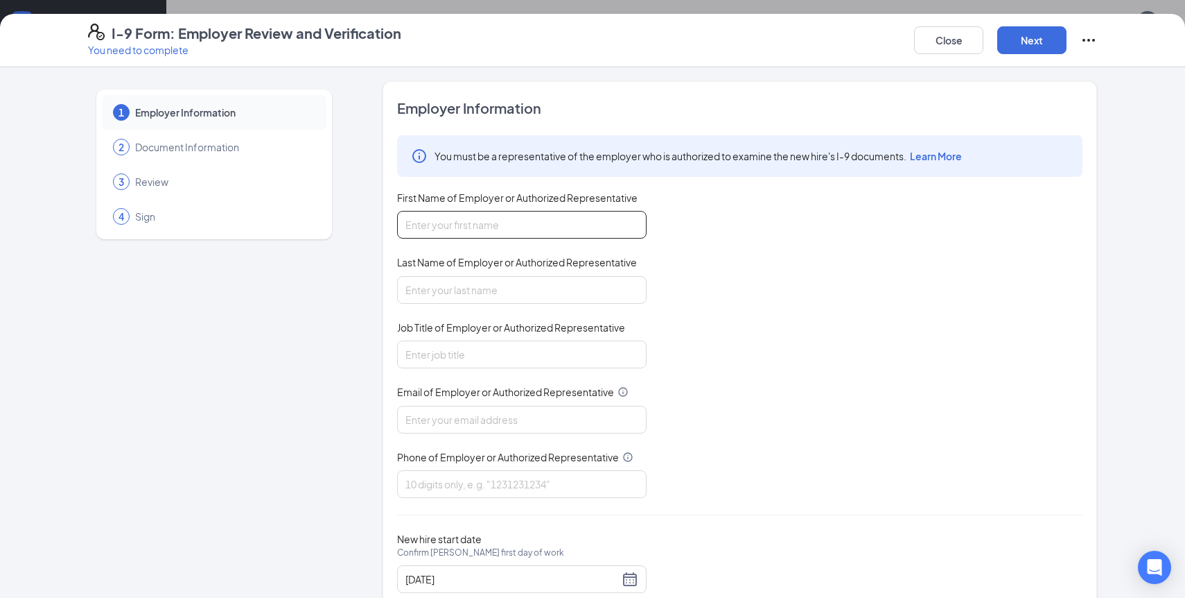
click at [539, 228] on input "First Name of Employer or Authorized Representative" at bounding box center [522, 225] width 250 height 28
type input "[PERSON_NAME]"
click at [466, 293] on input "Last Name of Employer or Authorized Representative" at bounding box center [522, 290] width 250 height 28
type input "[PERSON_NAME]"
click at [474, 340] on input "Job Title of Employer or Authorized Representative" at bounding box center [522, 354] width 250 height 28
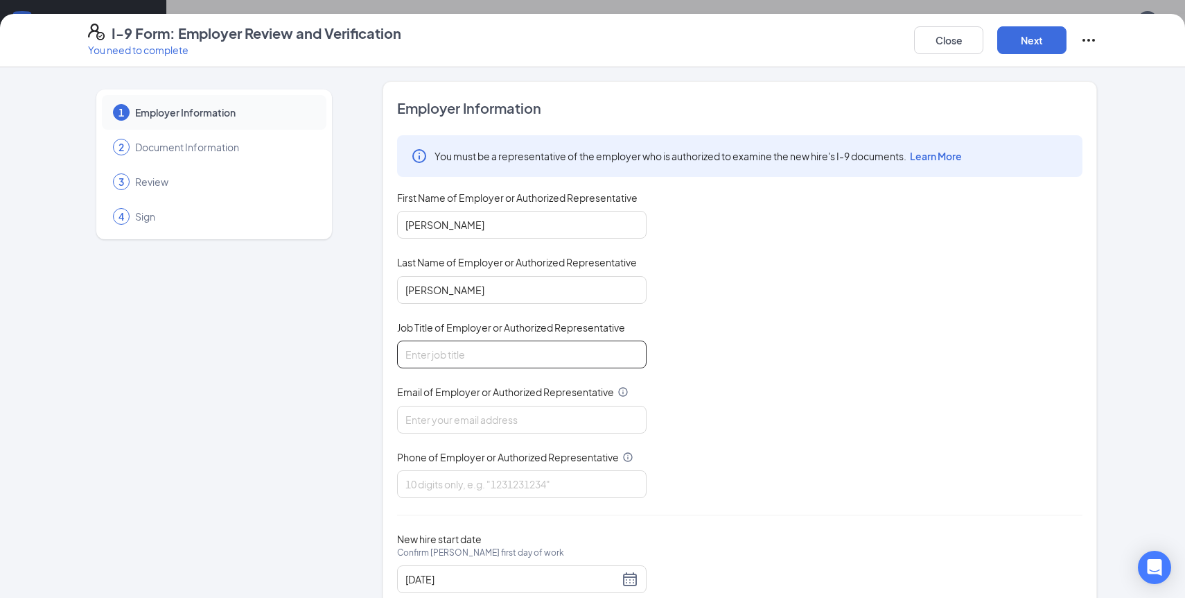
type input "General Manager"
click at [472, 416] on input "Email of Employer or Authorized Representative" at bounding box center [522, 420] width 250 height 28
type input "[EMAIL_ADDRESS][DOMAIN_NAME]"
click at [461, 481] on input "Phone of Employer or Authorized Representative" at bounding box center [522, 484] width 250 height 28
type input "4074489195"
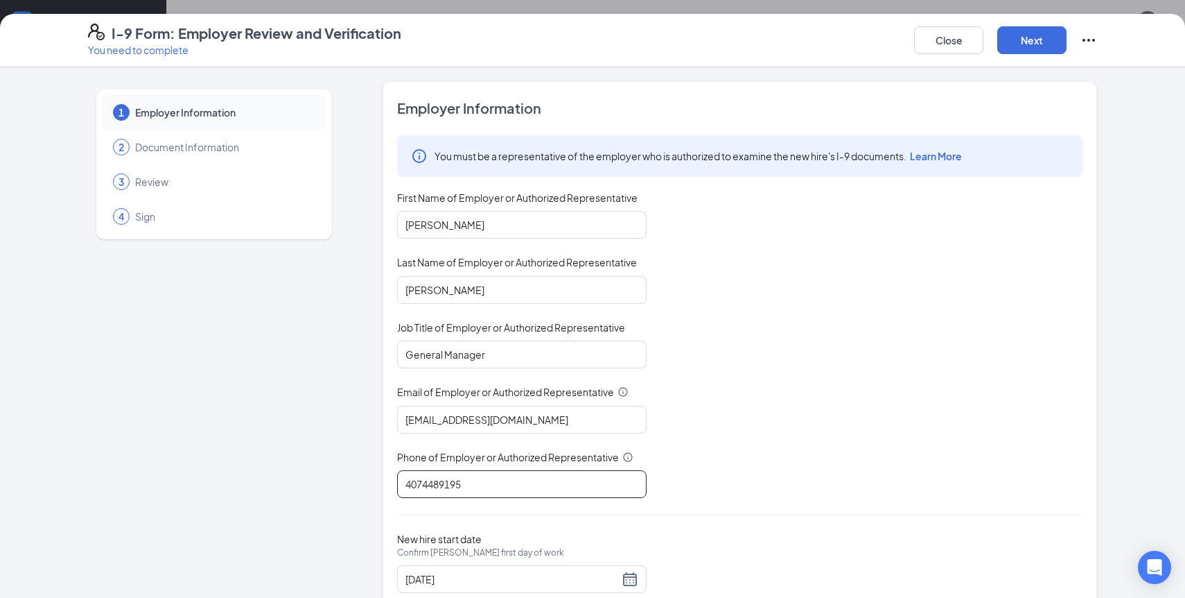
scroll to position [42, 0]
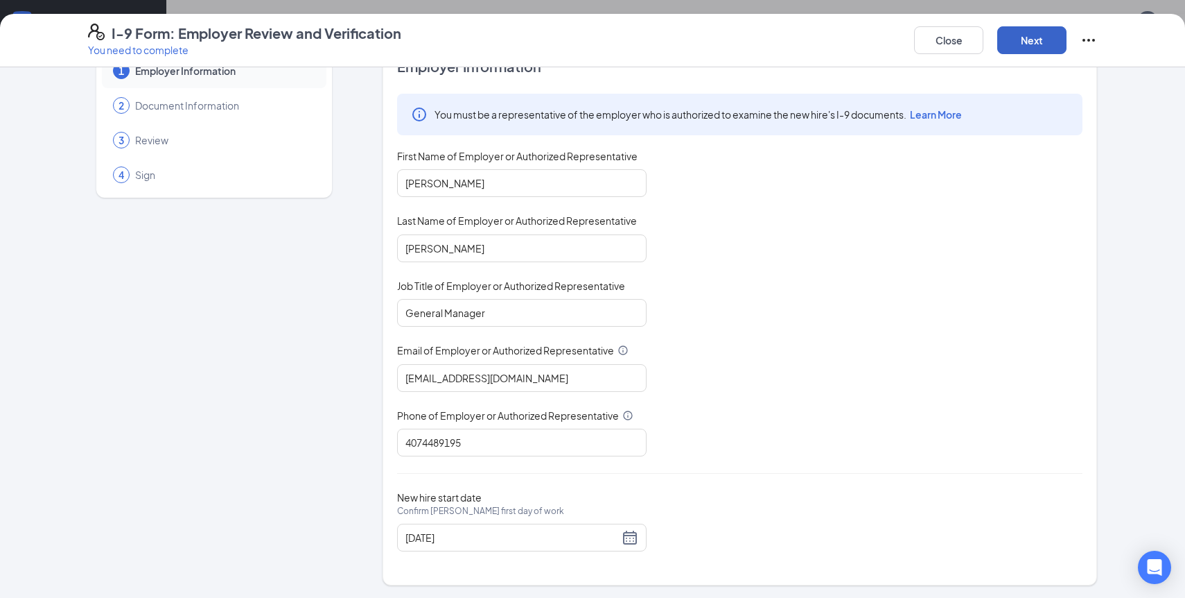
click at [1050, 37] on button "Next" at bounding box center [1032, 40] width 69 height 28
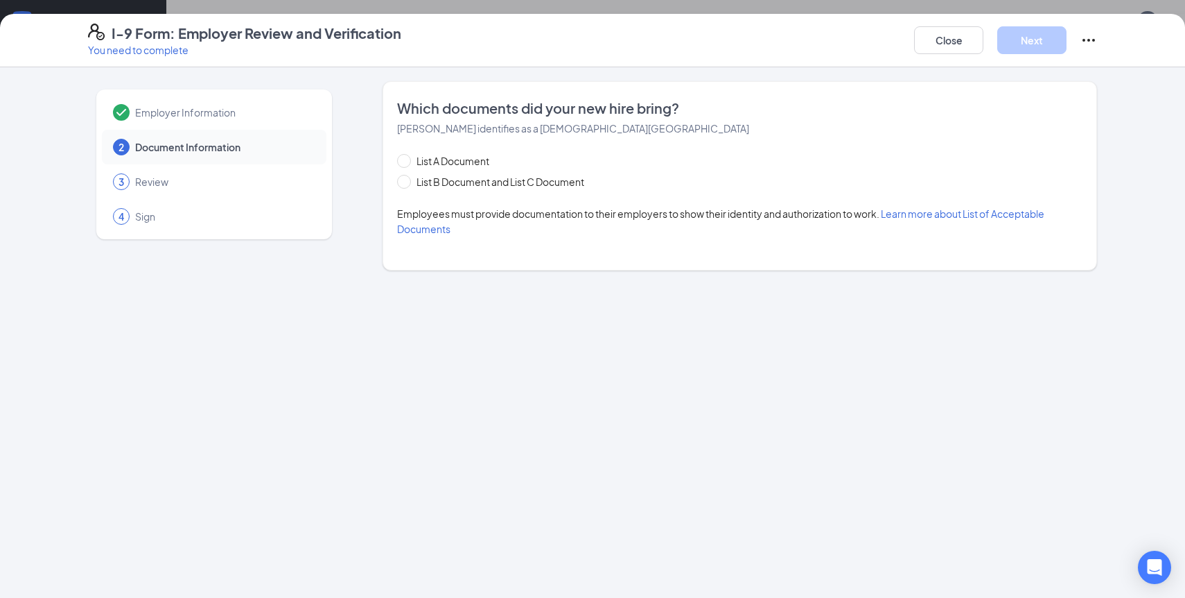
scroll to position [0, 0]
click at [401, 189] on label "List B Document and List C Document" at bounding box center [493, 181] width 193 height 15
click at [401, 184] on input "List B Document and List C Document" at bounding box center [402, 180] width 10 height 10
radio input "true"
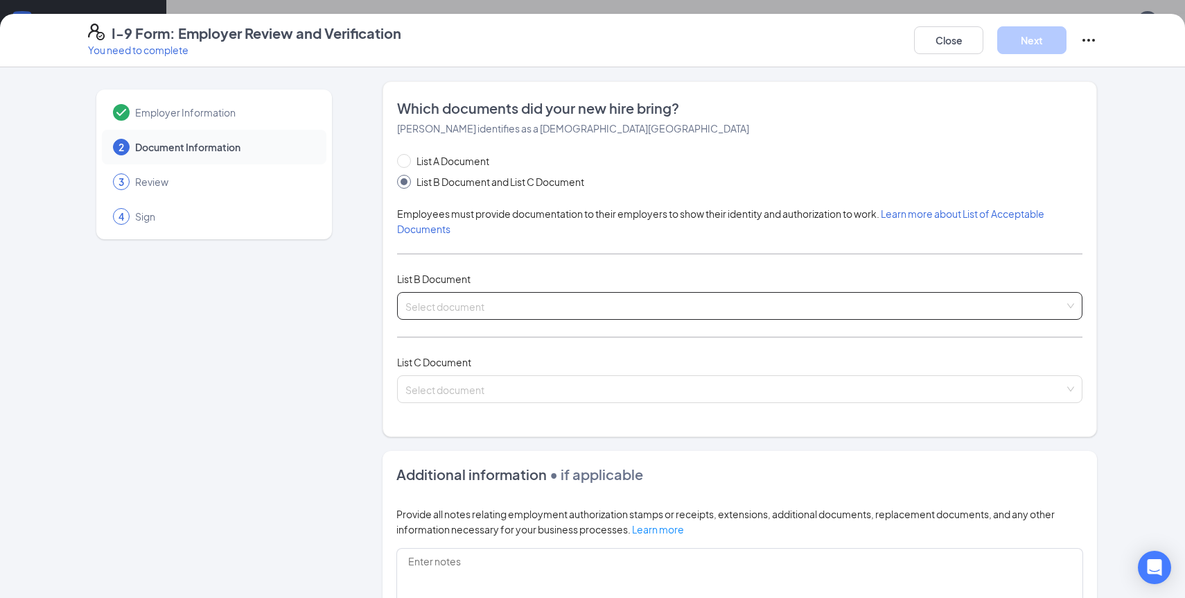
click at [488, 313] on span at bounding box center [735, 306] width 659 height 26
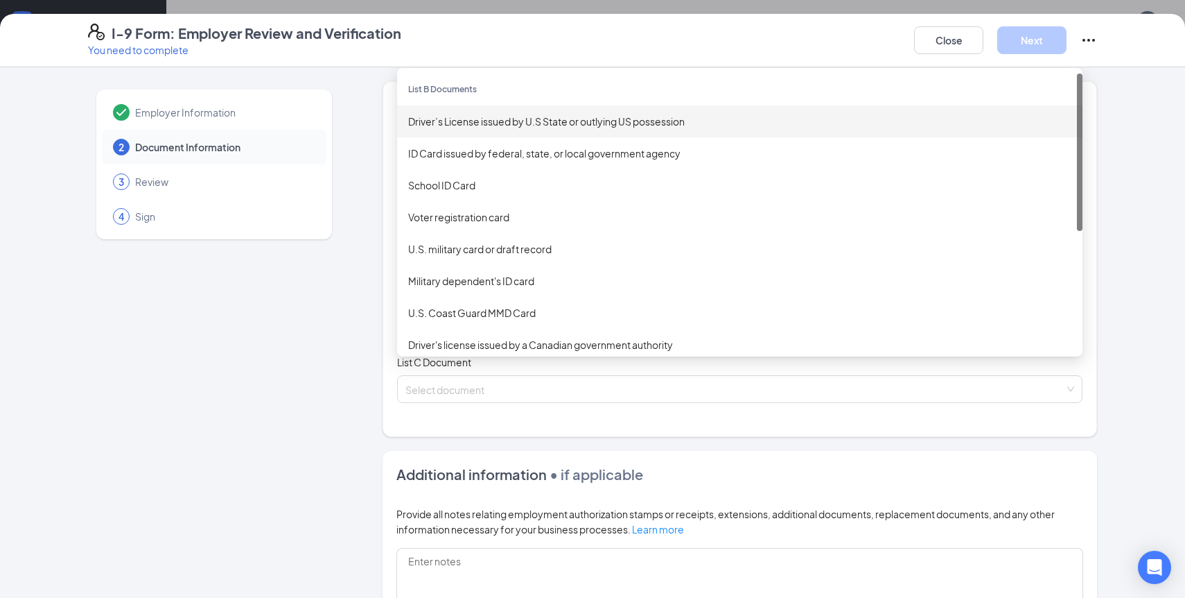
click at [512, 126] on div "Driver’s License issued by U.S State or outlying US possession" at bounding box center [739, 121] width 663 height 15
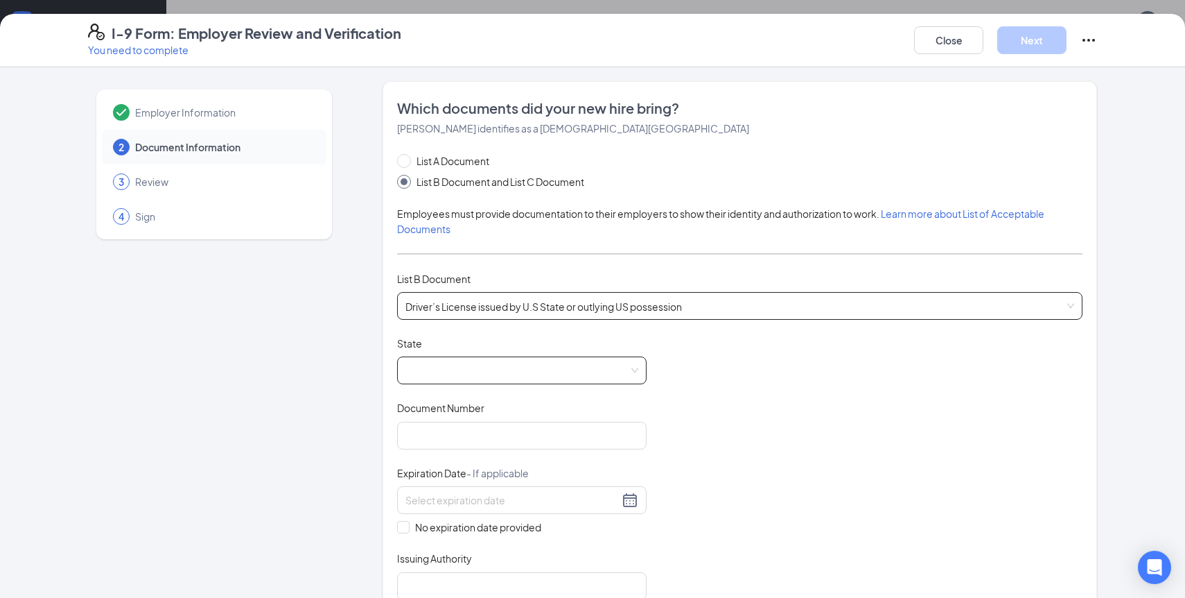
click at [539, 369] on span at bounding box center [522, 370] width 233 height 26
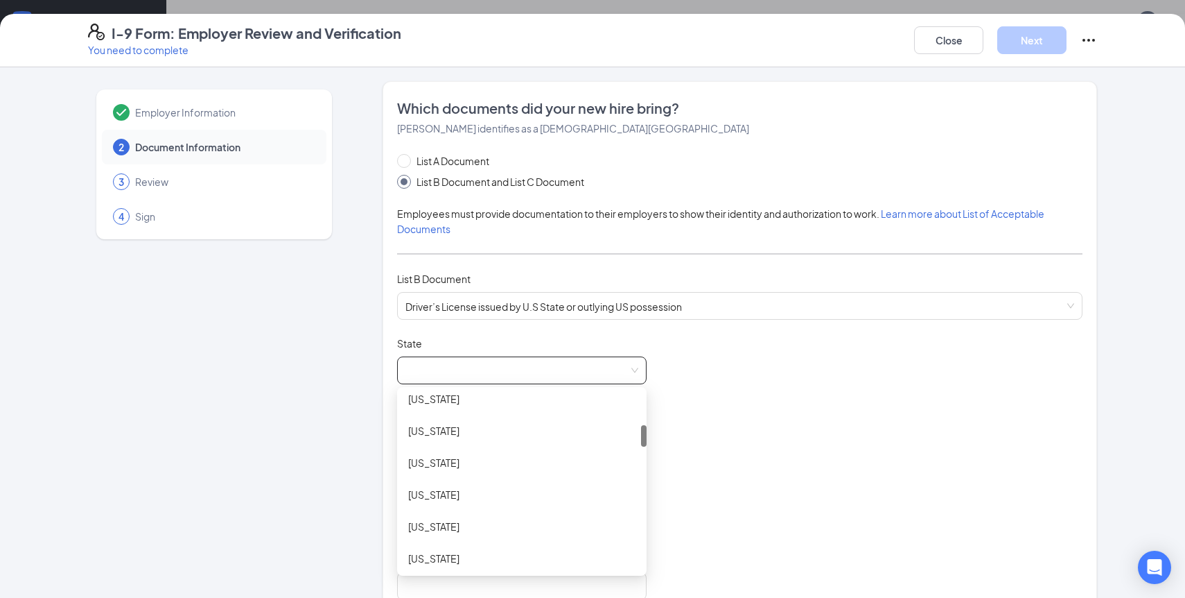
scroll to position [257, 0]
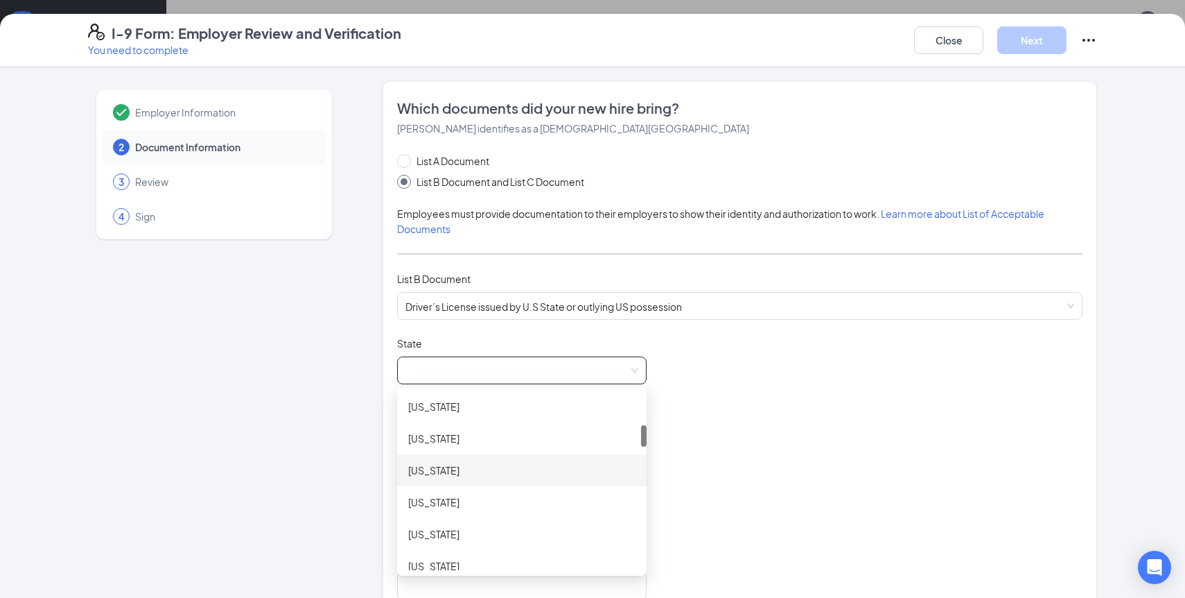
click at [424, 469] on div "[US_STATE]" at bounding box center [521, 469] width 227 height 15
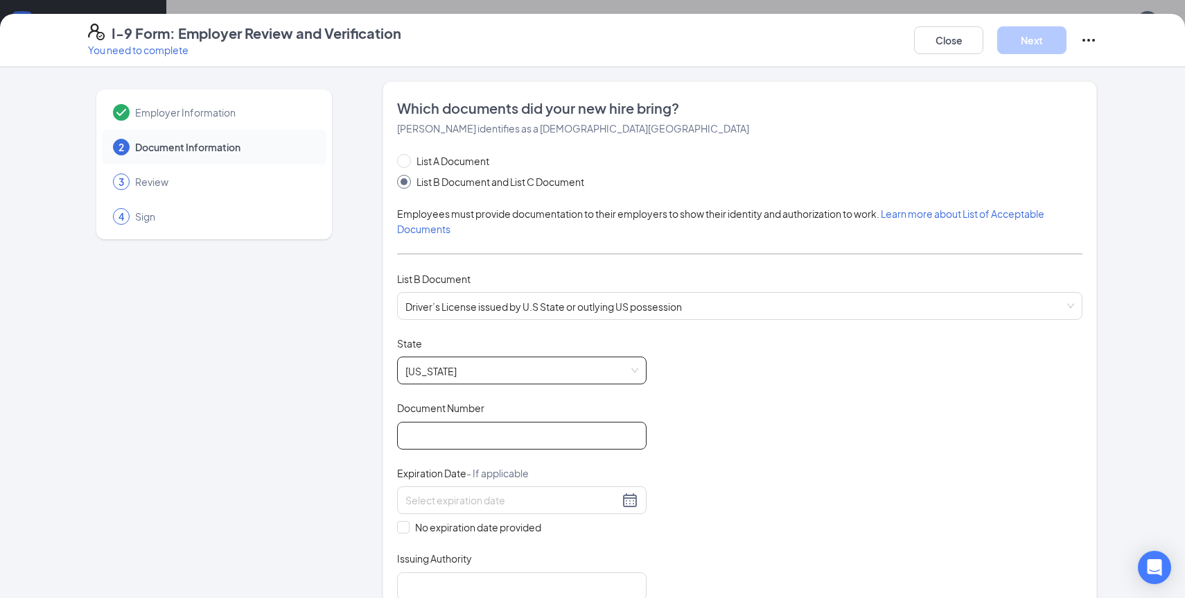
click at [483, 433] on input "Document Number" at bounding box center [522, 435] width 250 height 28
type input "l"
type input "L621454413000"
click at [462, 501] on input at bounding box center [513, 499] width 214 height 15
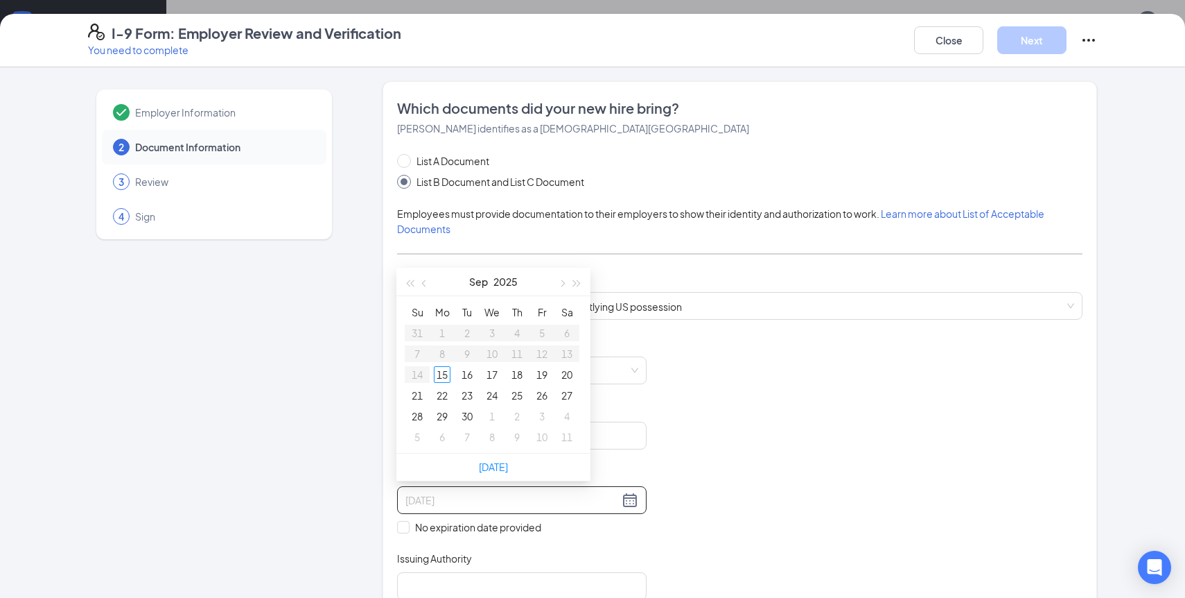
type input "[DATE]"
click at [504, 279] on button "2025" at bounding box center [506, 282] width 24 height 28
type input "[DATE]"
click at [575, 287] on button "button" at bounding box center [577, 283] width 15 height 28
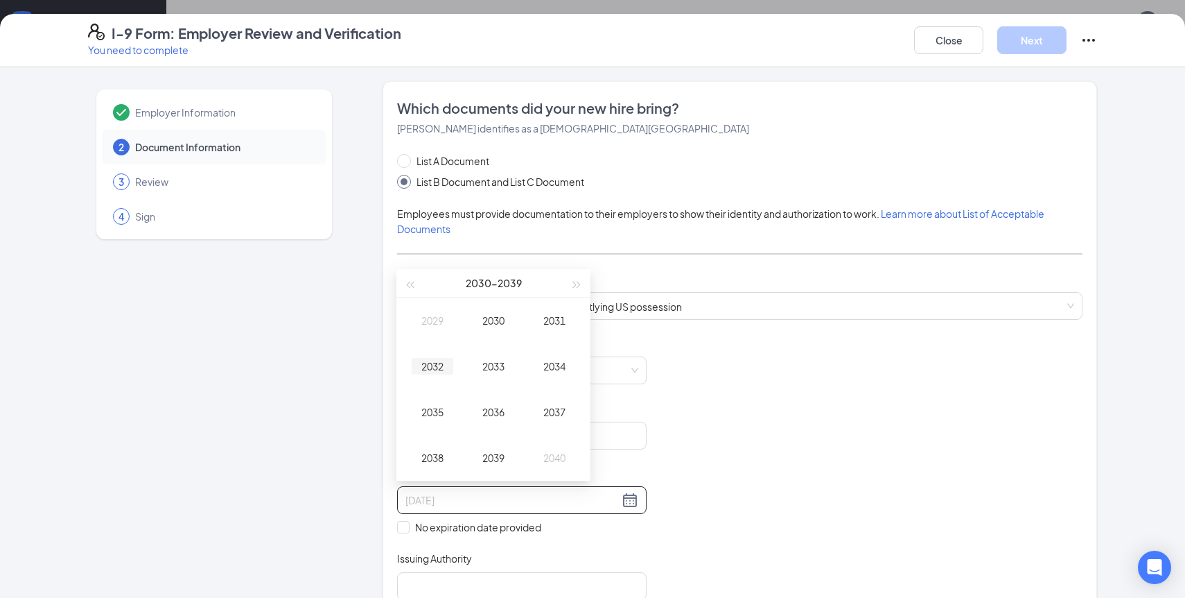
click at [433, 367] on div "2032" at bounding box center [433, 366] width 42 height 17
type input "[DATE]"
click at [421, 461] on div "Oct" at bounding box center [433, 457] width 42 height 17
type input "[DATE]"
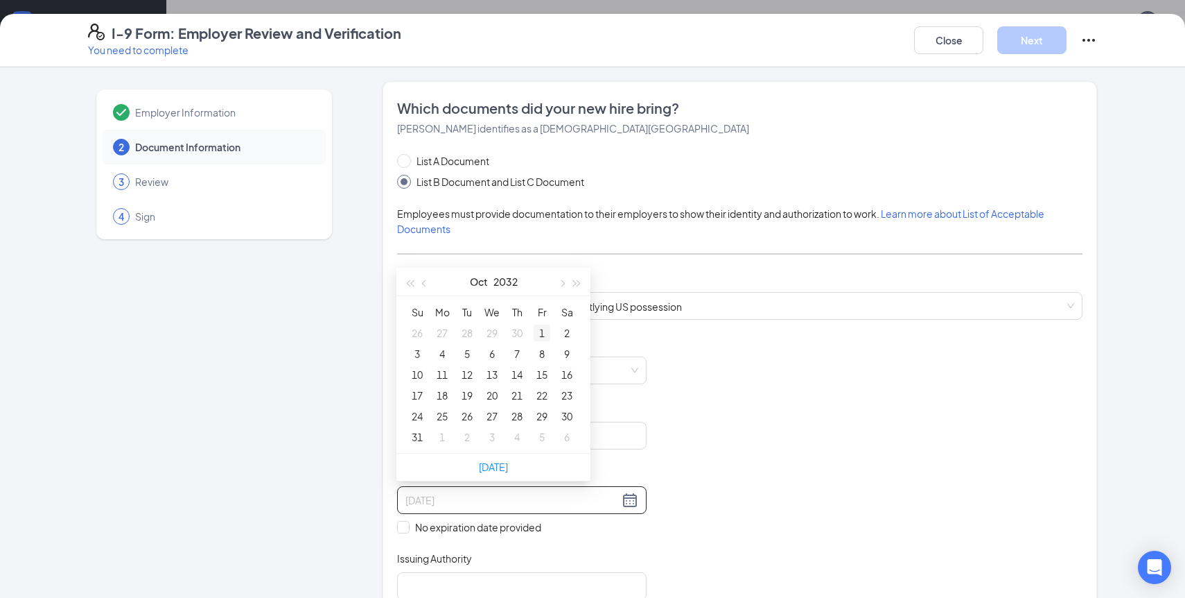
click at [540, 333] on div "1" at bounding box center [542, 332] width 17 height 17
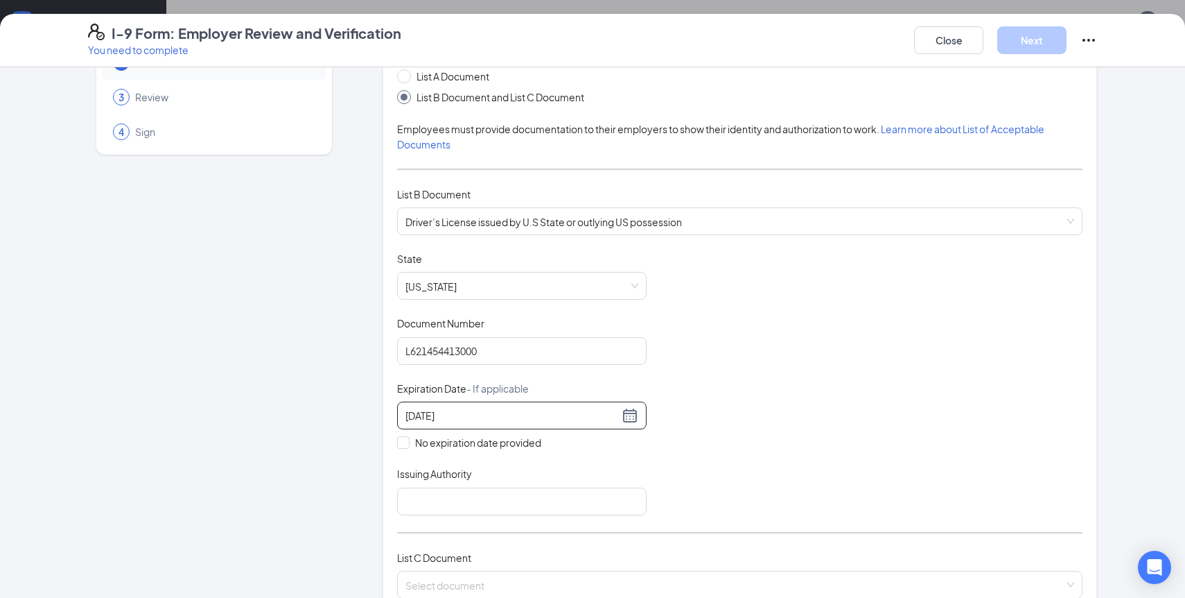
scroll to position [88, 0]
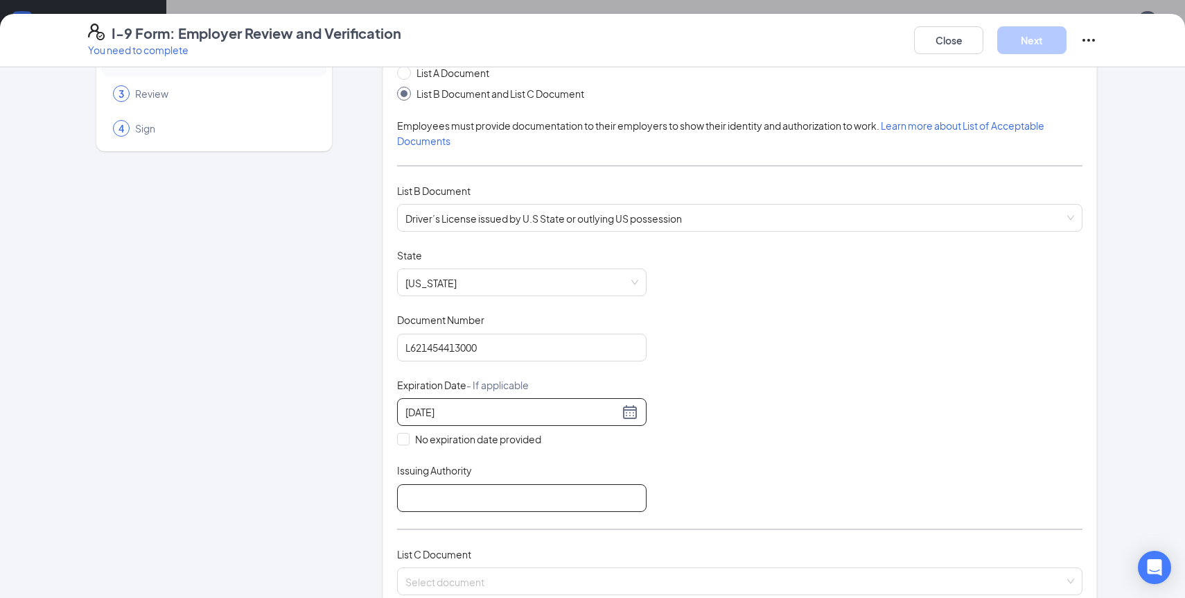
click at [464, 496] on input "Issuing Authority" at bounding box center [522, 498] width 250 height 28
type input "FL"
click at [464, 575] on input "search" at bounding box center [735, 578] width 659 height 21
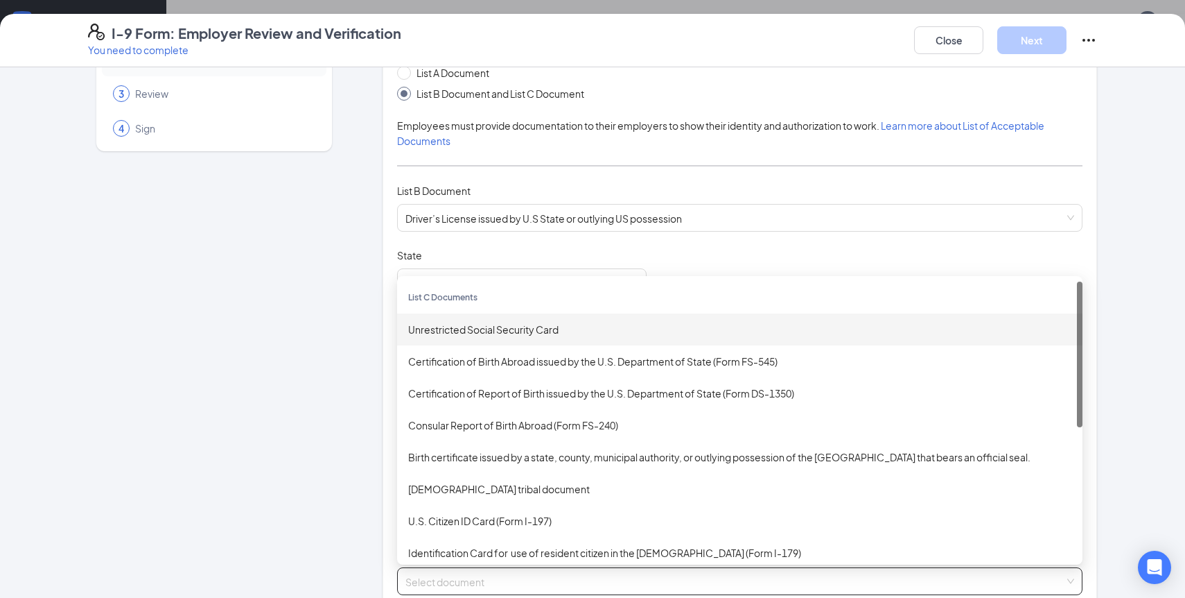
click at [469, 322] on div "Unrestricted Social Security Card" at bounding box center [739, 329] width 663 height 15
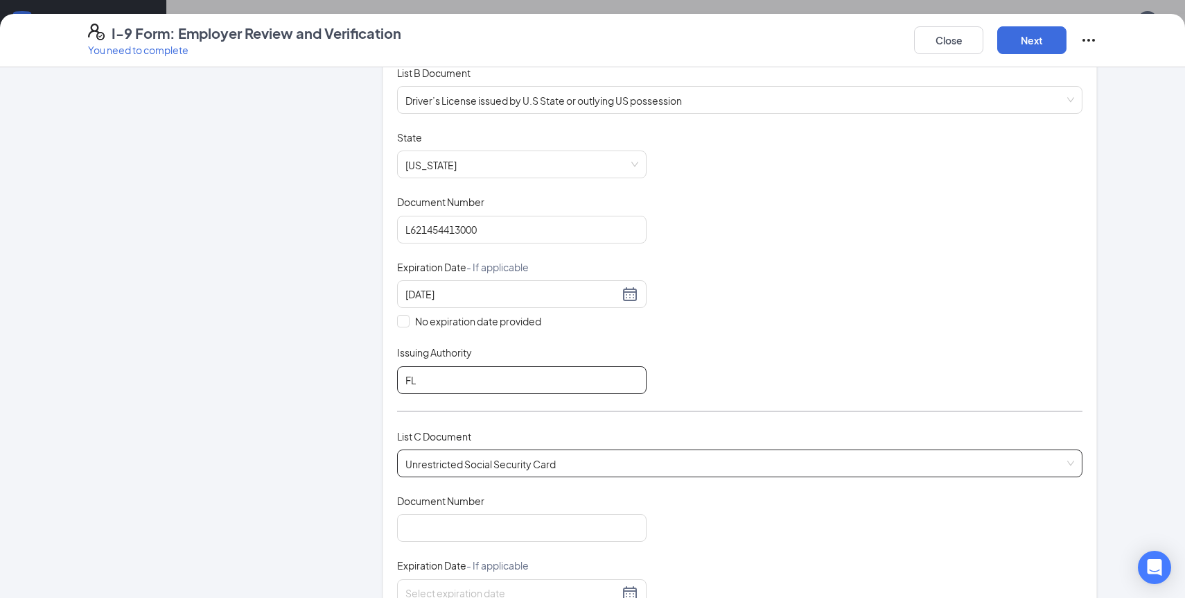
scroll to position [214, 0]
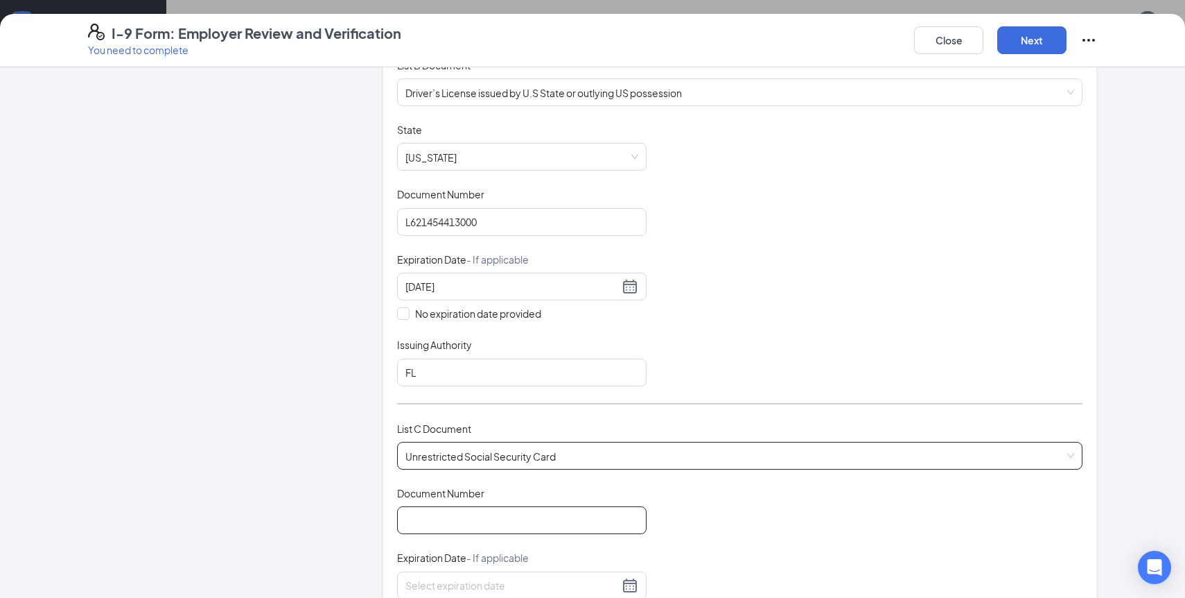
click at [488, 513] on input "Document Number" at bounding box center [522, 520] width 250 height 28
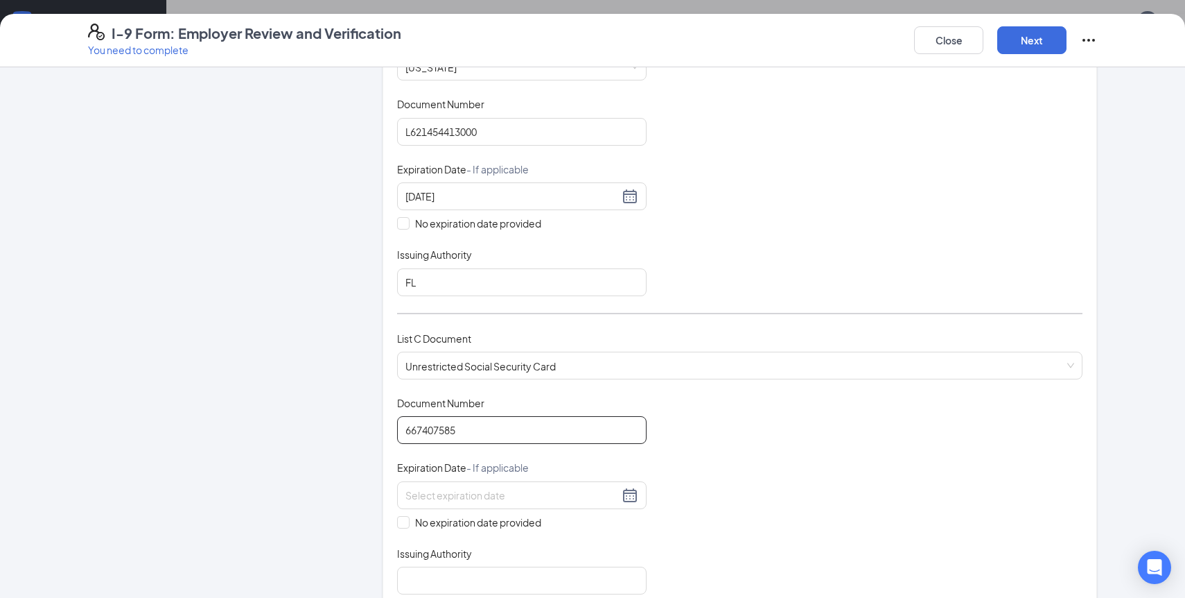
scroll to position [306, 0]
type input "667407585"
drag, startPoint x: 411, startPoint y: 514, endPoint x: 402, endPoint y: 514, distance: 9.0
click at [411, 514] on span "No expiration date provided" at bounding box center [478, 519] width 137 height 15
click at [407, 514] on input "No expiration date provided" at bounding box center [402, 518] width 10 height 10
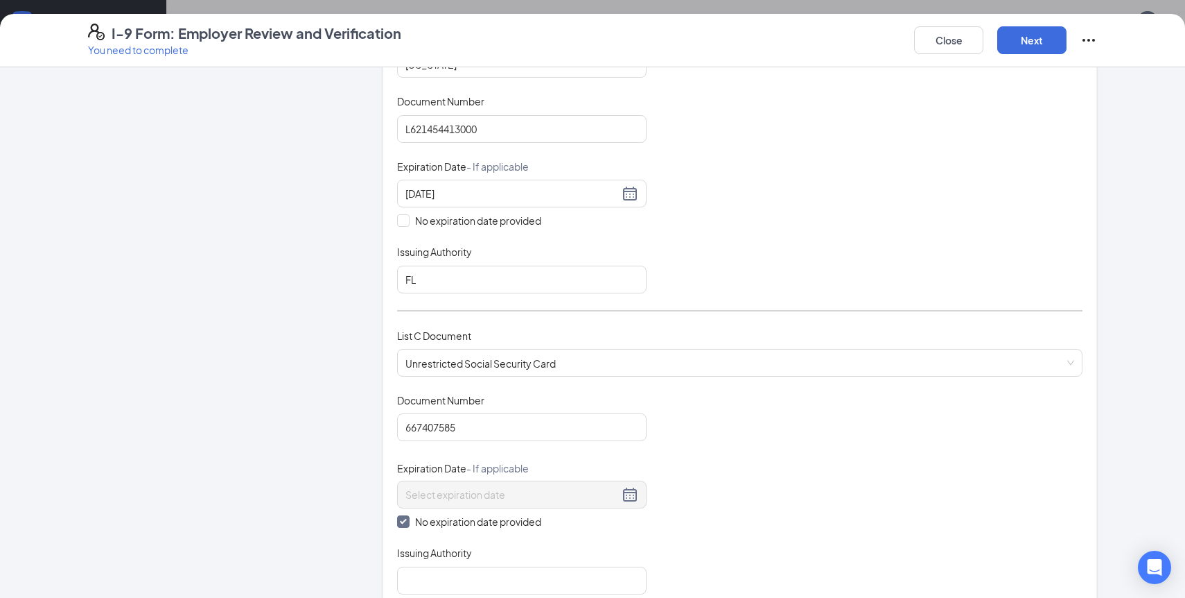
click at [402, 515] on input "No expiration date provided" at bounding box center [402, 520] width 10 height 10
click at [406, 516] on input "No expiration date provided" at bounding box center [402, 518] width 10 height 10
checkbox input "true"
click at [414, 572] on input "Issuing Authority" at bounding box center [522, 580] width 250 height 28
type input "social security administration"
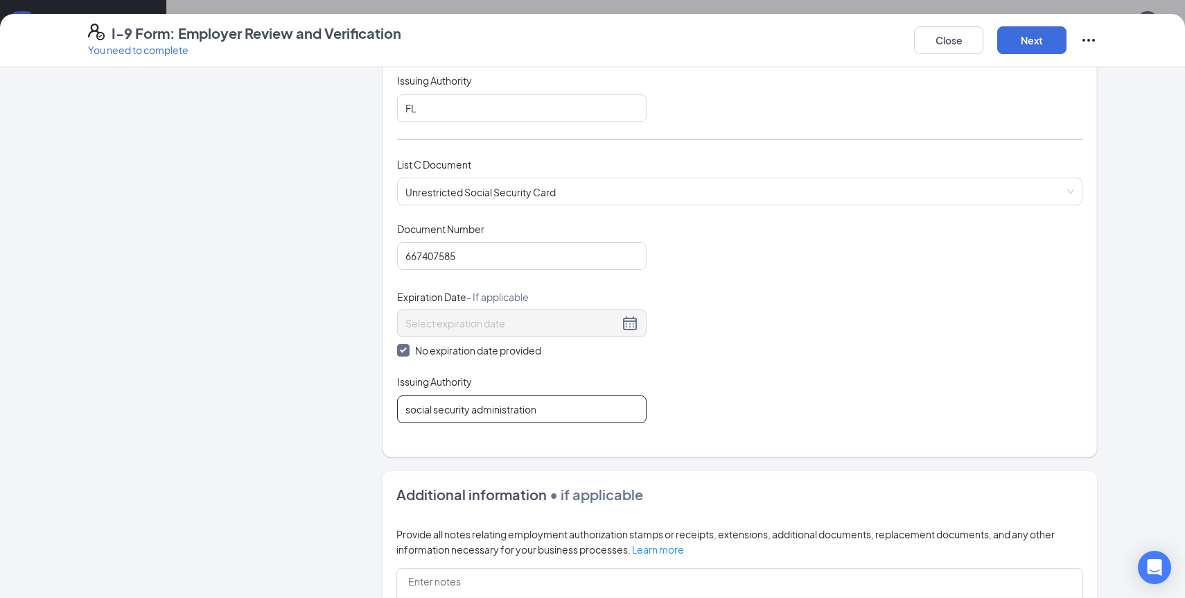
scroll to position [523, 0]
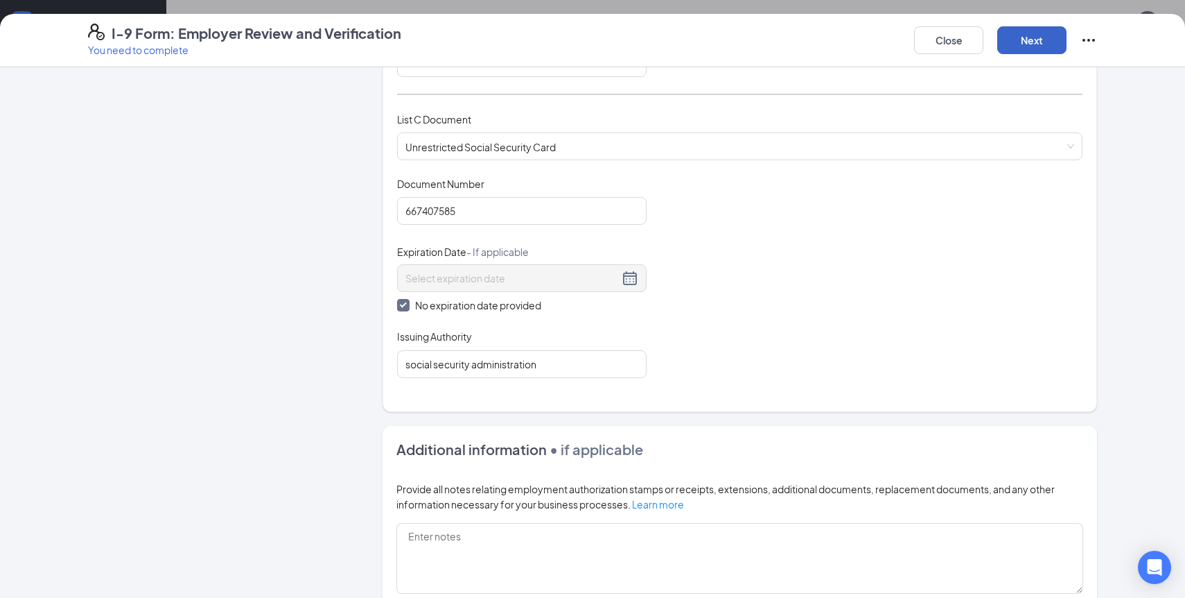
click at [1029, 37] on button "Next" at bounding box center [1032, 40] width 69 height 28
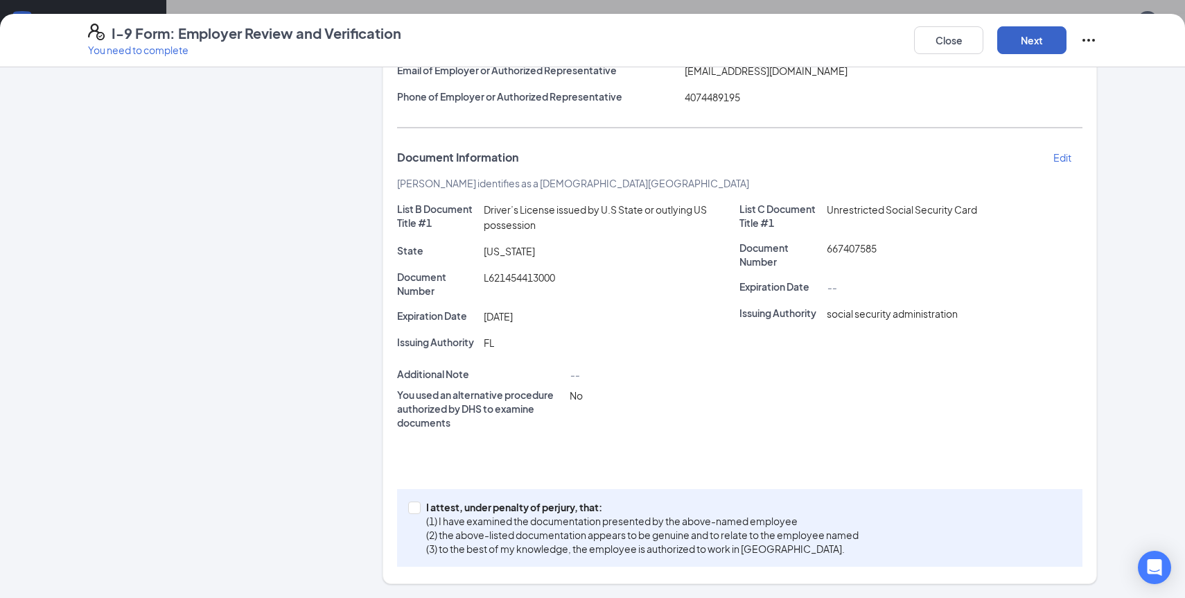
scroll to position [205, 0]
click at [415, 510] on input "I attest, under penalty of [PERSON_NAME], that: (1) I have examined the documen…" at bounding box center [413, 507] width 10 height 10
checkbox input "true"
click at [1017, 49] on button "Next" at bounding box center [1032, 40] width 69 height 28
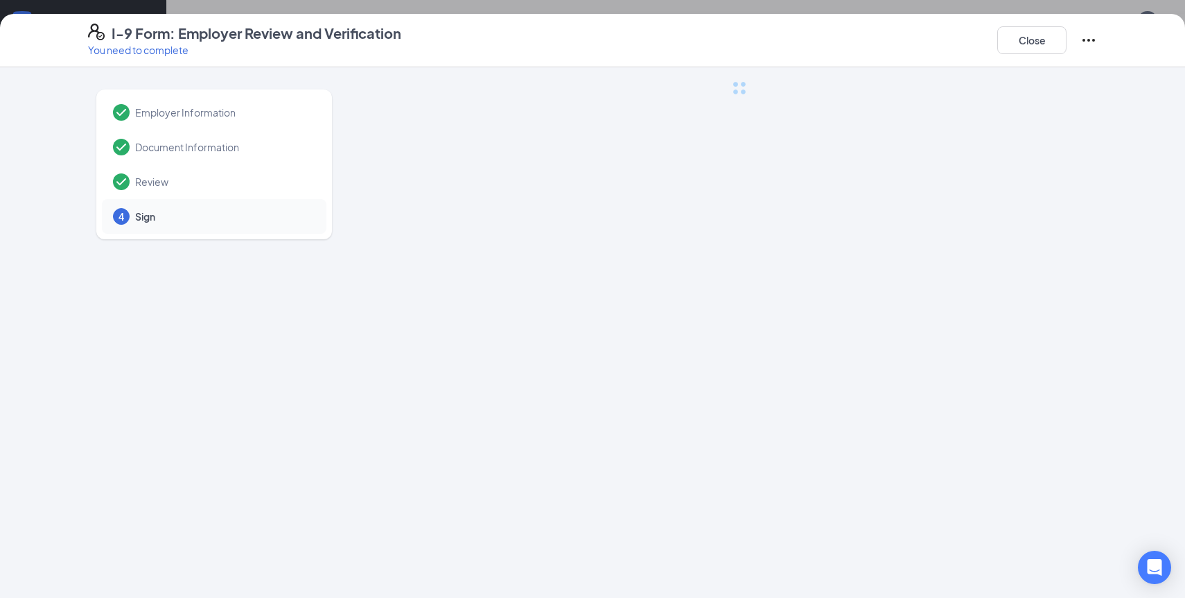
scroll to position [0, 0]
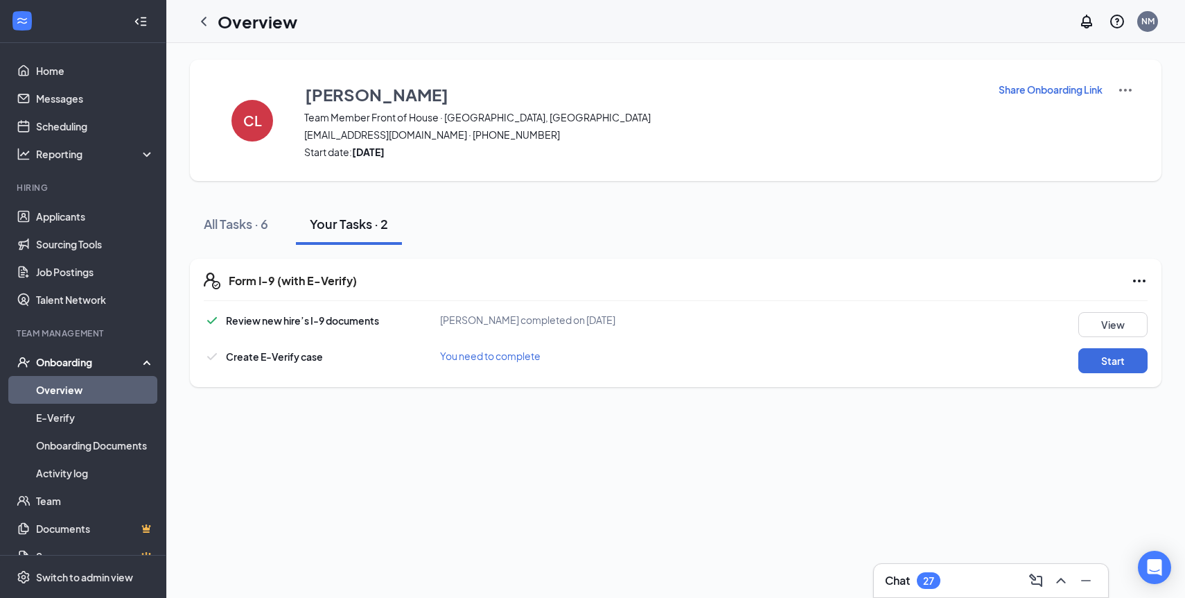
click at [671, 429] on div "[PERSON_NAME] Team Member Front of House · [GEOGRAPHIC_DATA][PERSON_NAME], FL […" at bounding box center [675, 320] width 1019 height 555
click at [1116, 356] on button "Start" at bounding box center [1113, 360] width 69 height 25
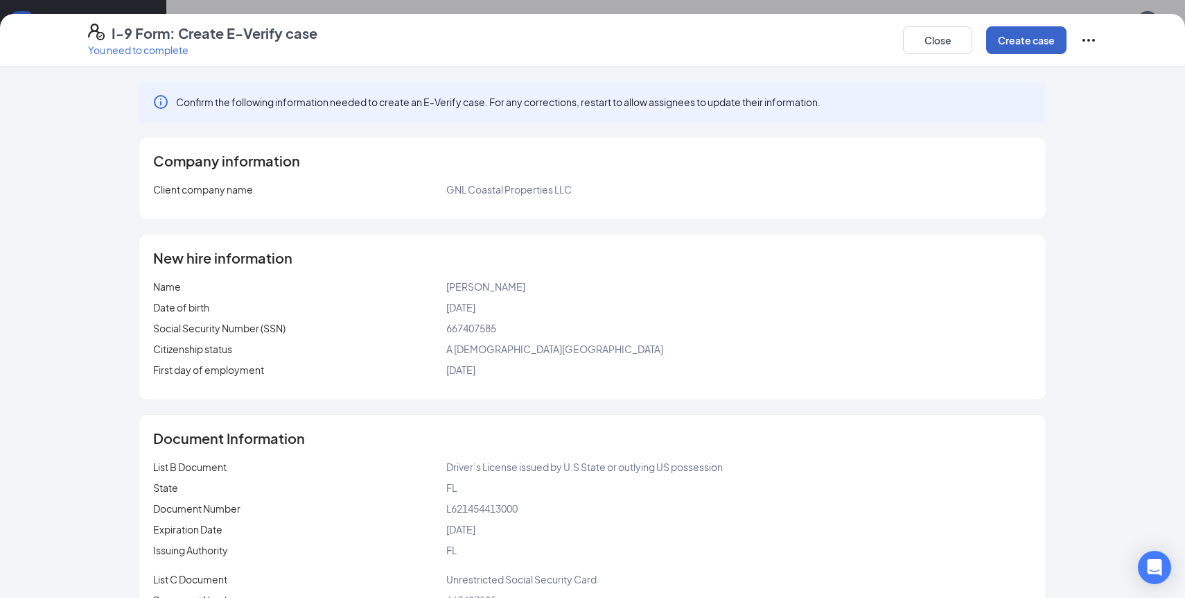
click at [1037, 41] on button "Create case" at bounding box center [1026, 40] width 80 height 28
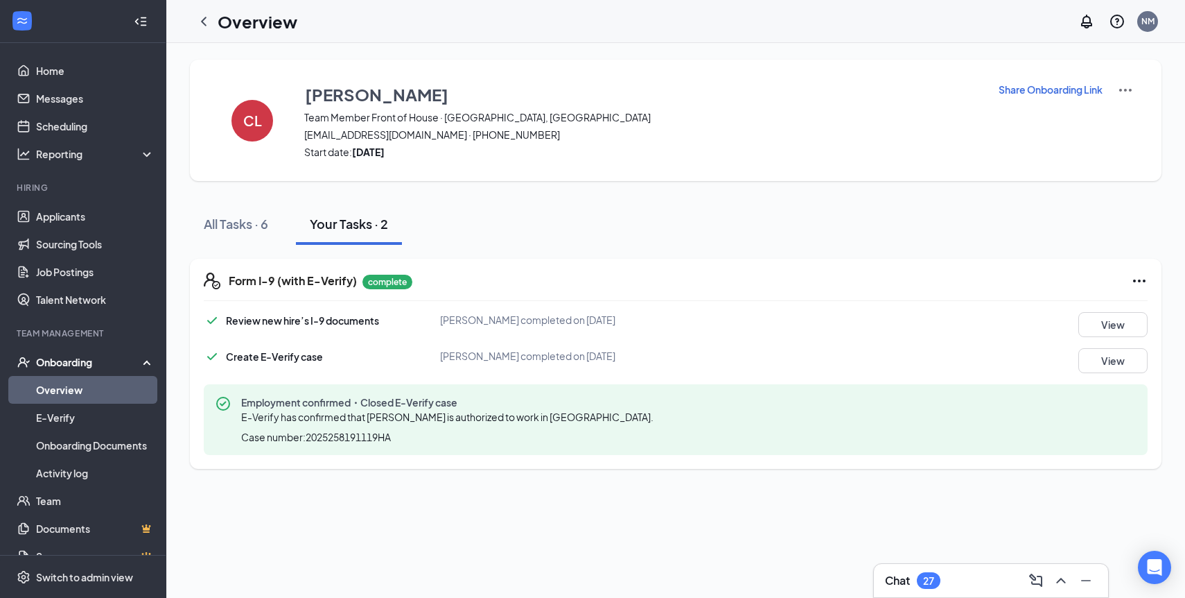
click at [53, 393] on link "Overview" at bounding box center [95, 390] width 119 height 28
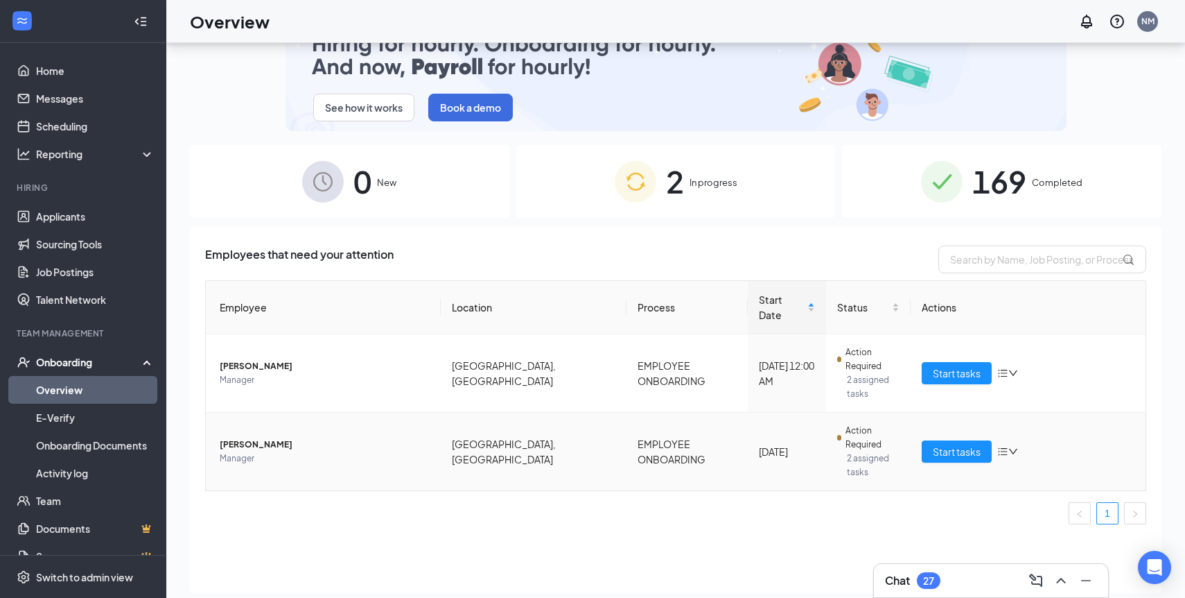
scroll to position [42, 0]
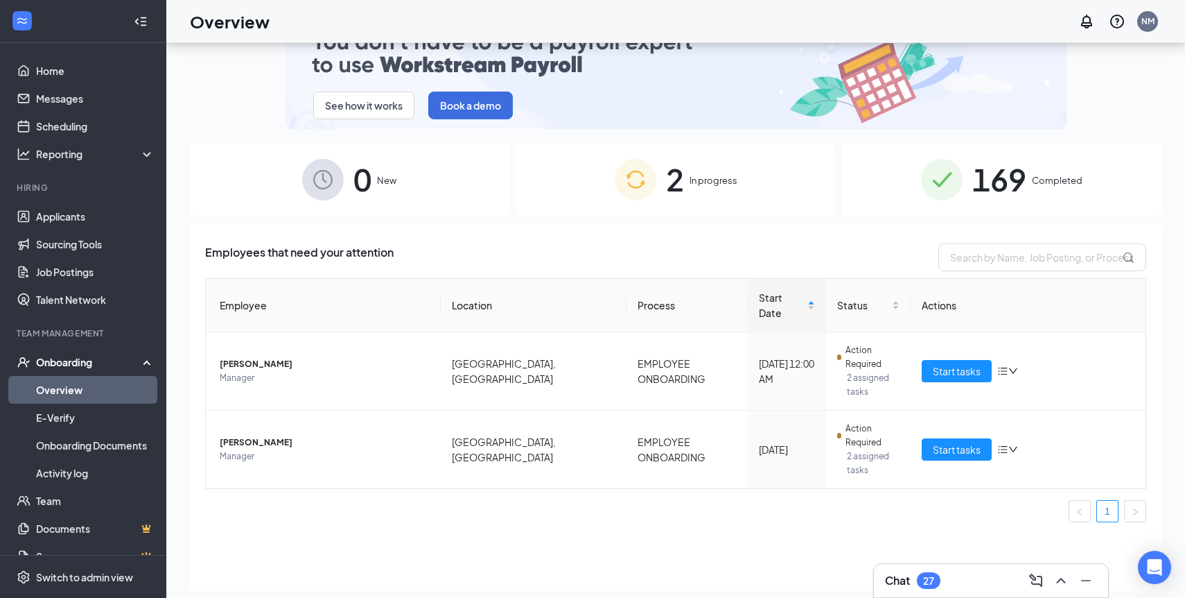
drag, startPoint x: 48, startPoint y: 81, endPoint x: 270, endPoint y: 60, distance: 223.5
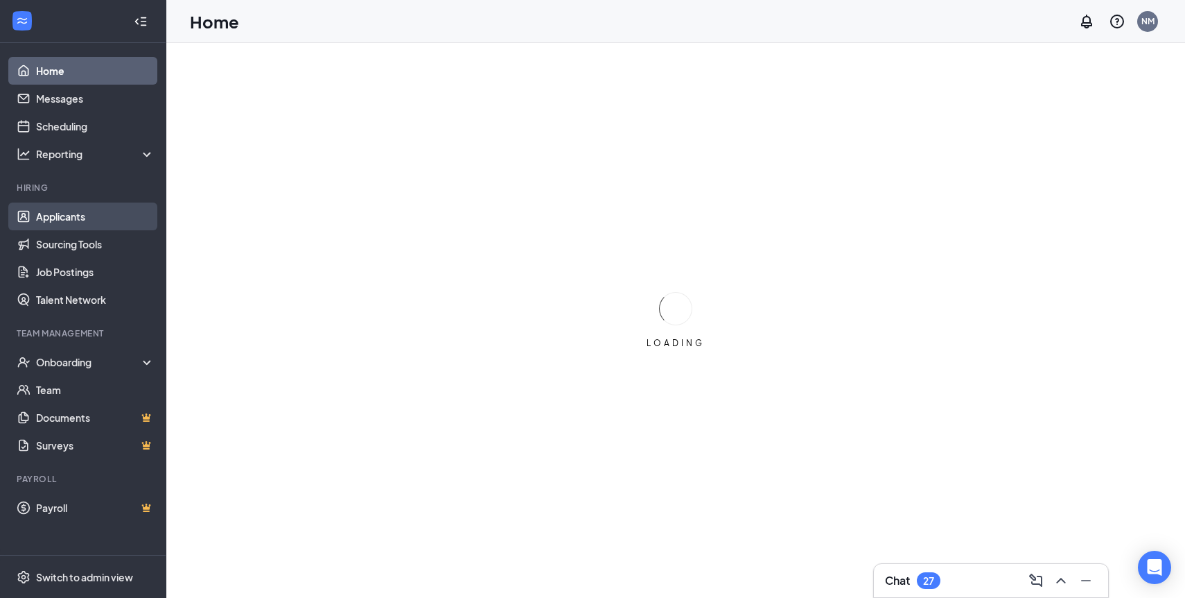
click at [63, 203] on link "Applicants" at bounding box center [95, 216] width 119 height 28
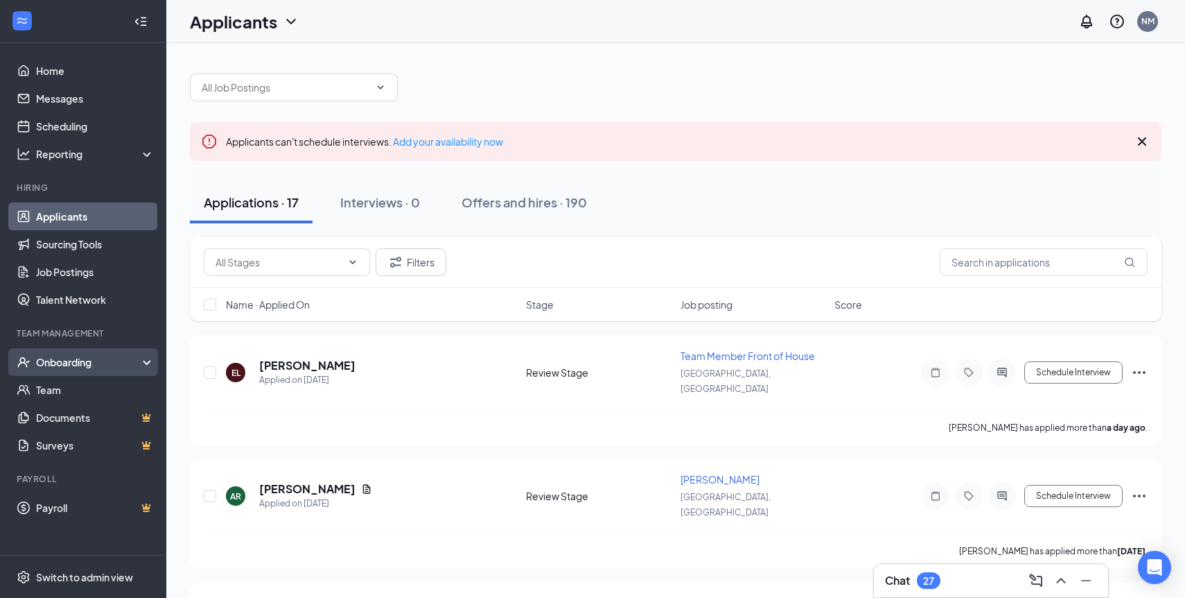
click at [46, 360] on div "Onboarding" at bounding box center [89, 362] width 107 height 14
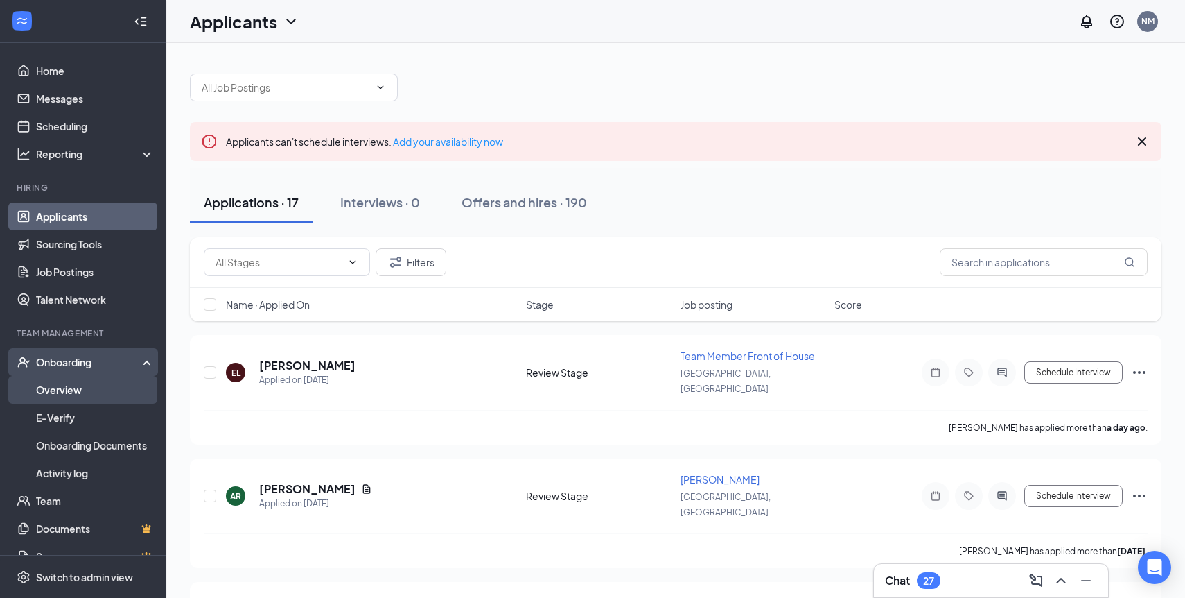
click at [64, 397] on link "Overview" at bounding box center [95, 390] width 119 height 28
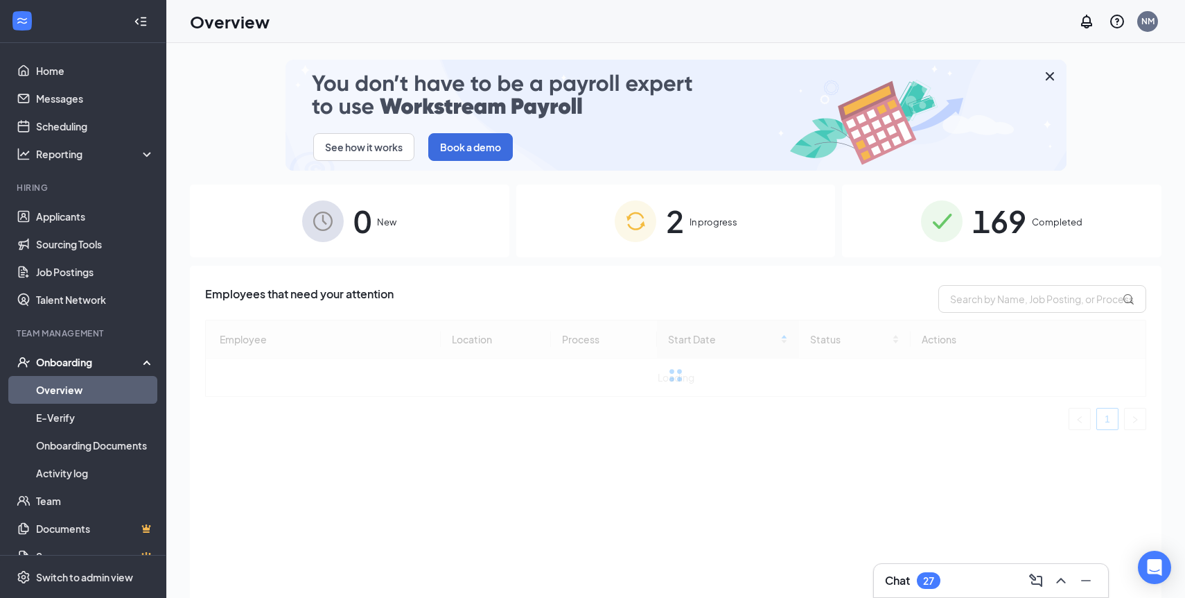
click at [738, 216] on div "2 In progress" at bounding box center [676, 220] width 320 height 73
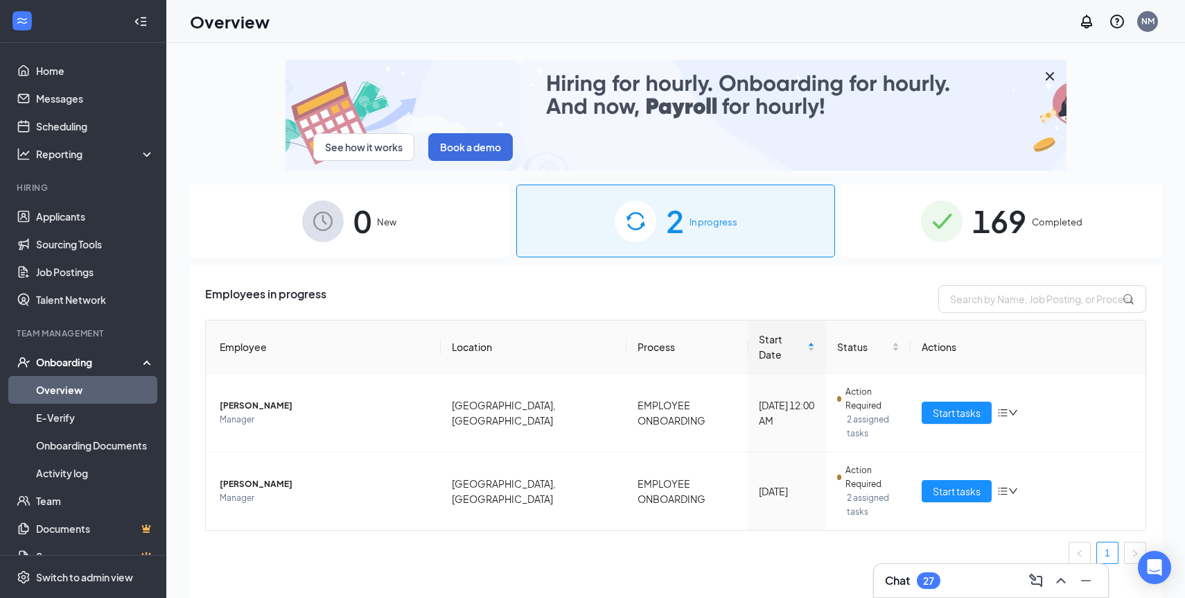
click at [1002, 220] on span "169" at bounding box center [1000, 221] width 54 height 48
